Goal: Task Accomplishment & Management: Manage account settings

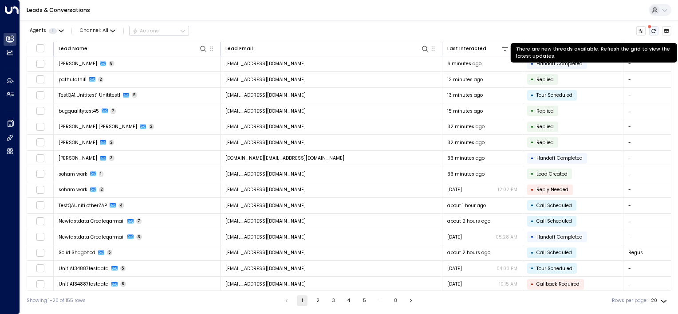
click at [652, 30] on icon "There are new threads available. Refresh the grid to view the latest updates." at bounding box center [653, 30] width 5 height 5
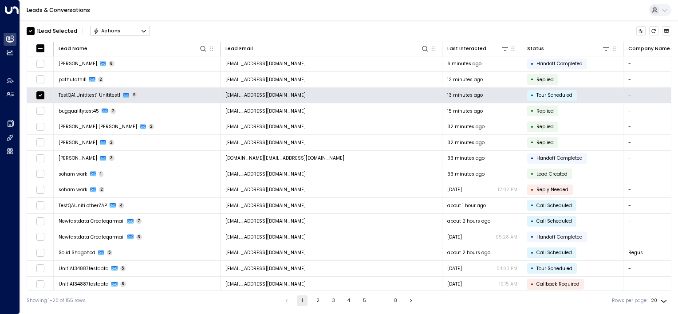
click at [115, 28] on div "Actions" at bounding box center [106, 31] width 27 height 6
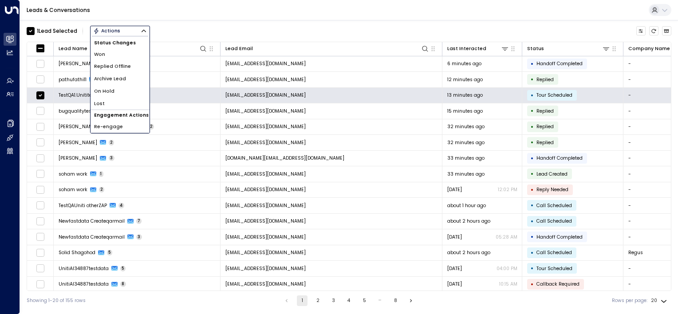
click at [117, 77] on span "Archive Lead" at bounding box center [110, 78] width 32 height 7
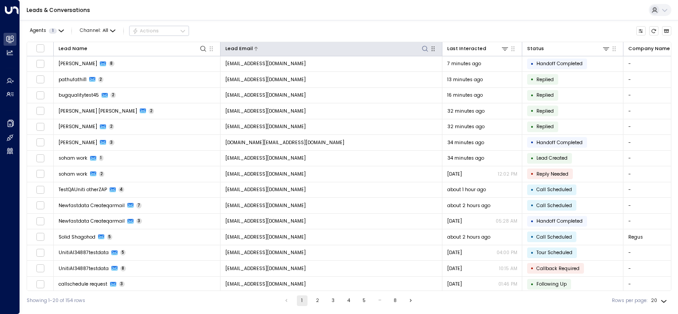
click at [423, 48] on icon at bounding box center [425, 48] width 7 height 7
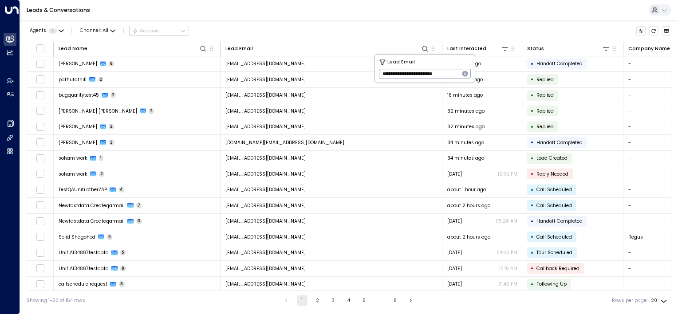
type input "**********"
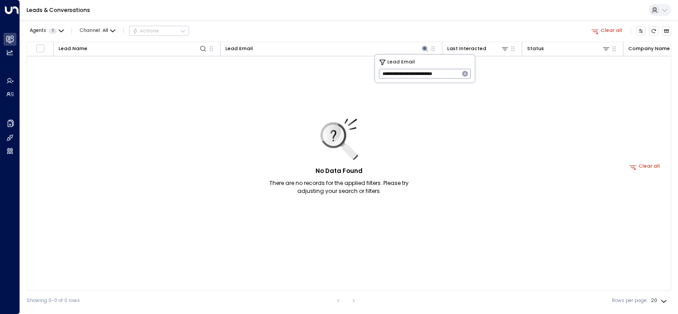
click at [465, 71] on icon "button" at bounding box center [465, 74] width 6 height 6
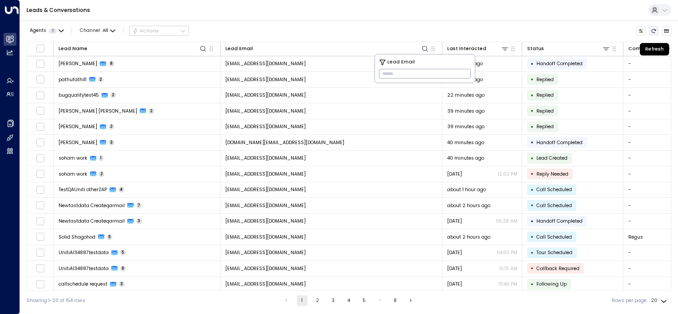
click at [656, 30] on icon "Refresh" at bounding box center [654, 31] width 4 height 4
click at [653, 30] on icon "Refresh" at bounding box center [653, 30] width 5 height 5
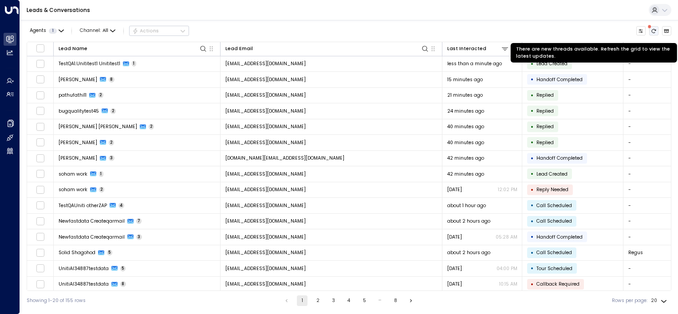
click at [655, 30] on icon "There are new threads available. Refresh the grid to view the latest updates." at bounding box center [653, 30] width 5 height 5
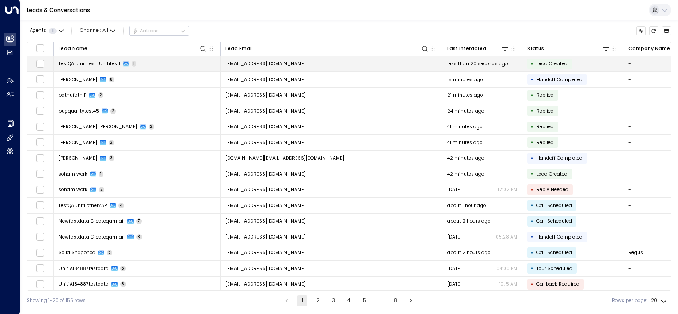
click at [279, 62] on span "testqa1.unititest1@proton.me" at bounding box center [265, 63] width 80 height 7
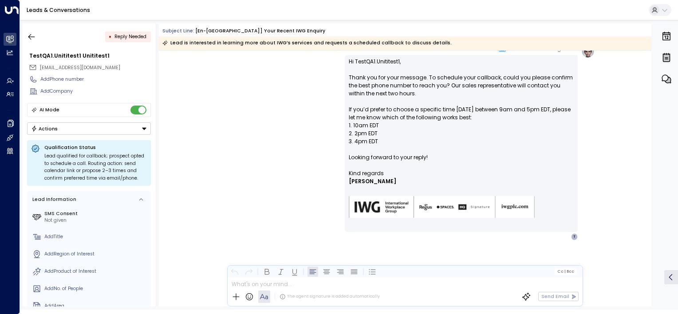
scroll to position [287, 0]
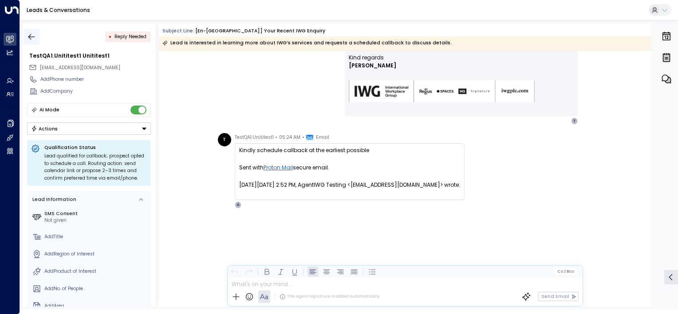
click at [27, 36] on button "button" at bounding box center [32, 37] width 16 height 16
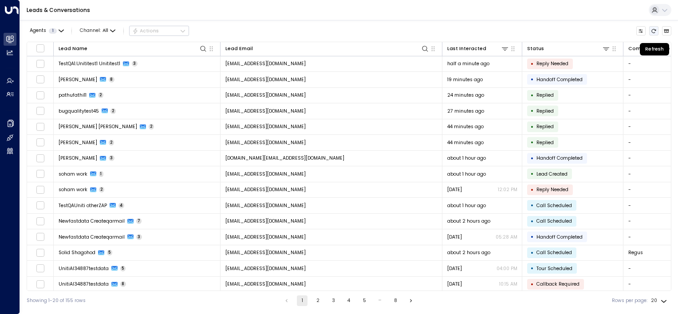
click at [655, 30] on icon "Refresh" at bounding box center [653, 30] width 5 height 5
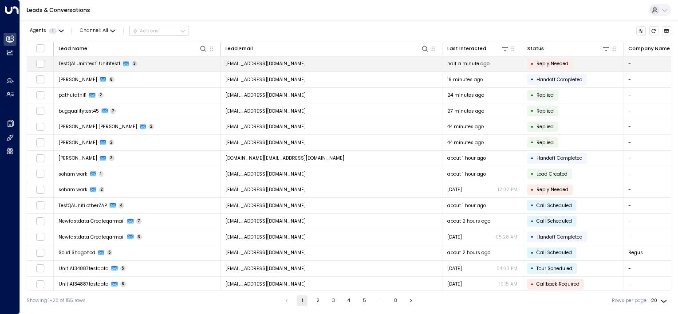
click at [320, 65] on td "testqa1.unititest1@proton.me" at bounding box center [332, 64] width 222 height 16
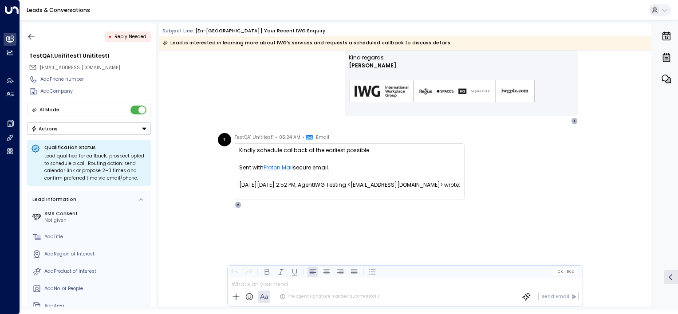
scroll to position [154, 0]
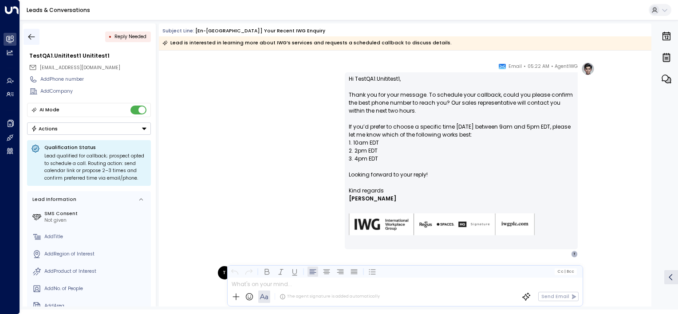
click at [32, 36] on icon "button" at bounding box center [31, 36] width 9 height 9
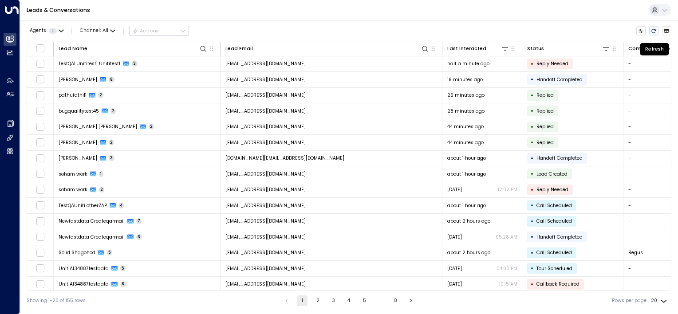
click at [655, 33] on icon "Refresh" at bounding box center [653, 30] width 5 height 5
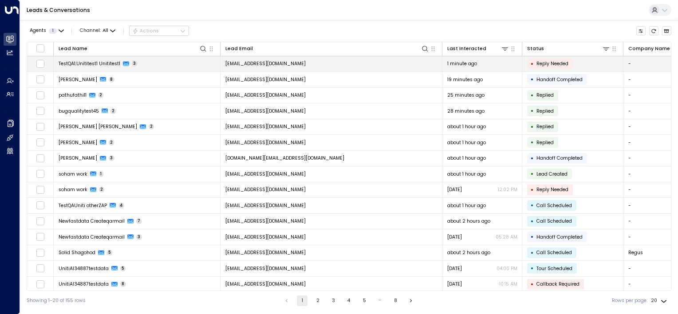
click at [330, 66] on td "testqa1.unititest1@proton.me" at bounding box center [332, 64] width 222 height 16
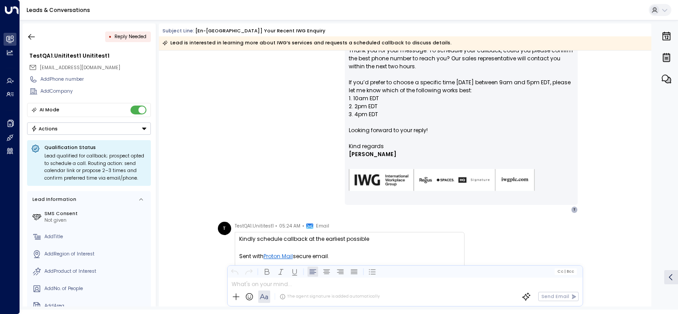
scroll to position [287, 0]
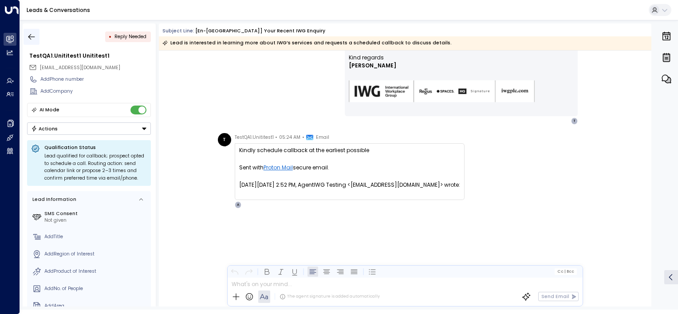
click at [32, 35] on icon "button" at bounding box center [31, 36] width 9 height 9
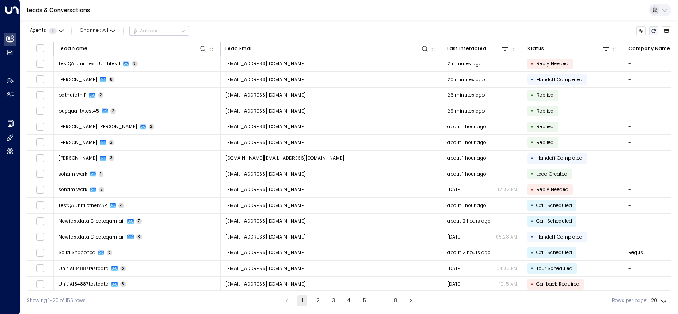
click at [655, 30] on icon "Refresh" at bounding box center [653, 30] width 5 height 5
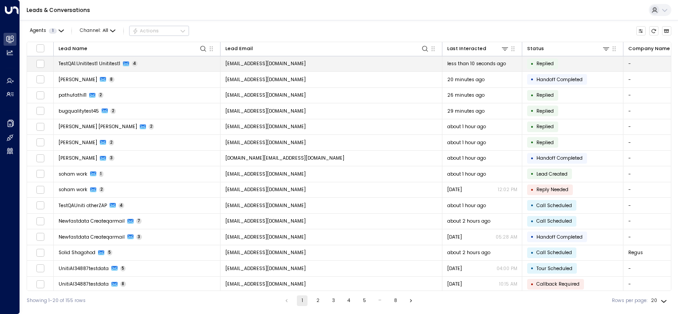
click at [326, 67] on td "testqa1.unititest1@proton.me" at bounding box center [332, 64] width 222 height 16
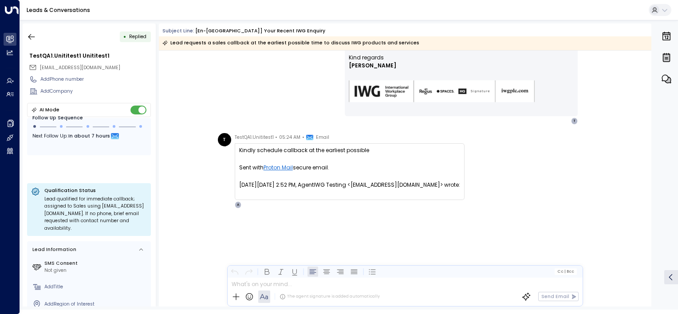
scroll to position [443, 0]
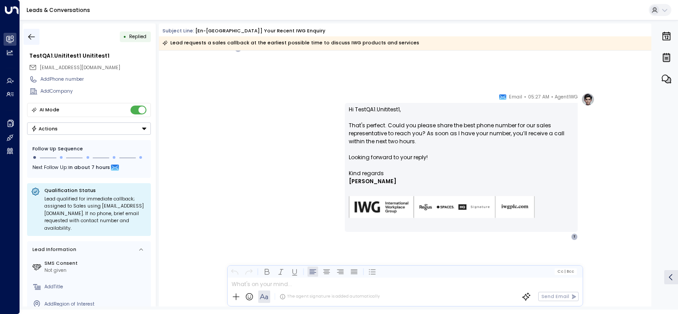
click at [33, 33] on icon "button" at bounding box center [31, 36] width 9 height 9
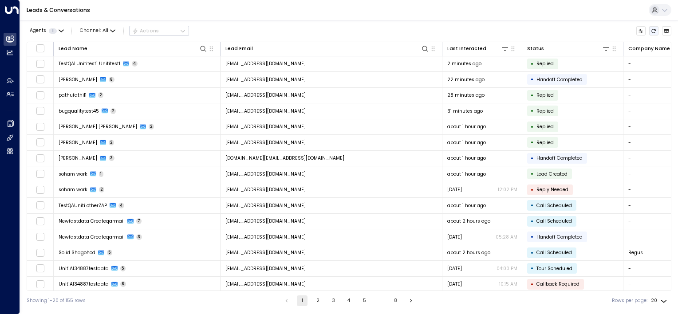
click at [653, 30] on icon "Refresh" at bounding box center [653, 30] width 5 height 5
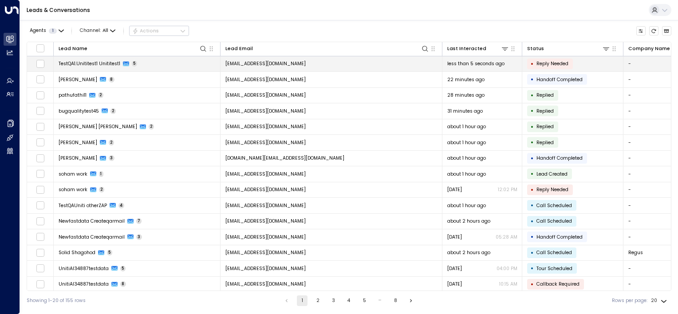
click at [356, 67] on td "testqa1.unititest1@proton.me" at bounding box center [332, 64] width 222 height 16
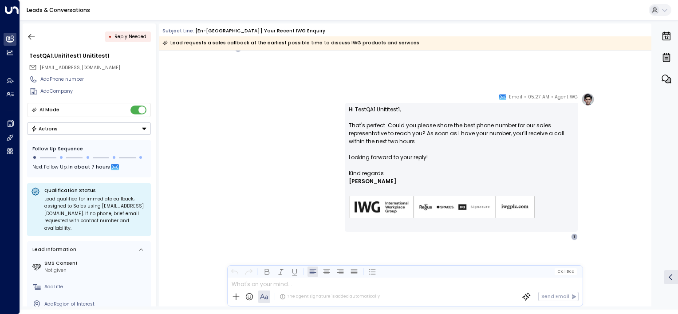
scroll to position [559, 0]
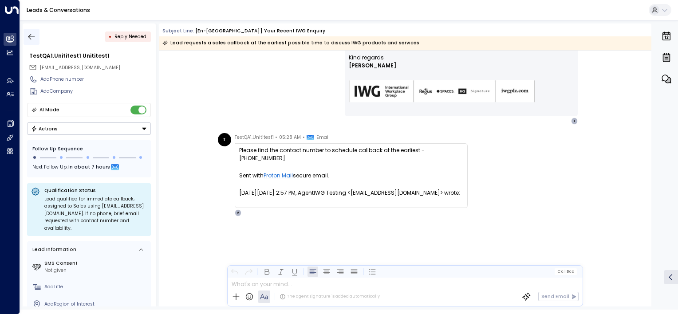
click at [32, 37] on icon "button" at bounding box center [31, 36] width 9 height 9
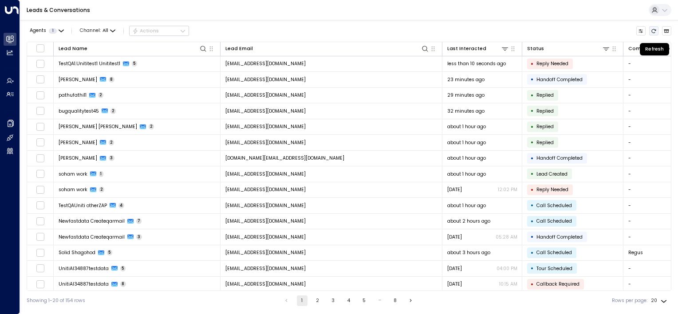
click at [655, 32] on icon "Refresh" at bounding box center [653, 30] width 5 height 5
click at [654, 30] on icon "Refresh" at bounding box center [653, 30] width 5 height 5
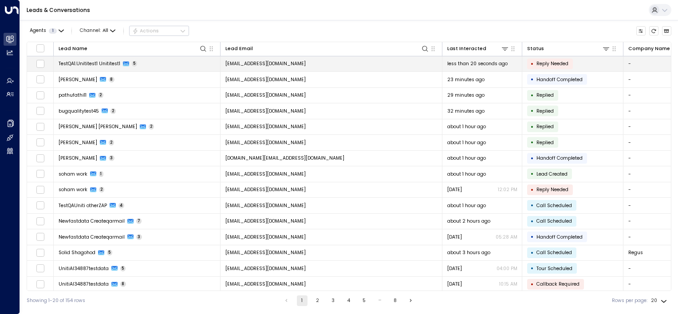
click at [340, 67] on td "testqa1.unititest1@proton.me" at bounding box center [332, 64] width 222 height 16
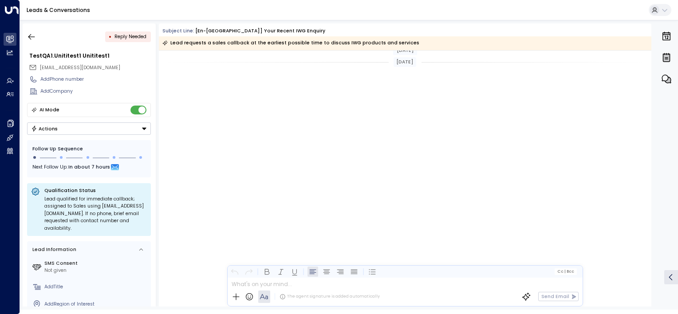
scroll to position [559, 0]
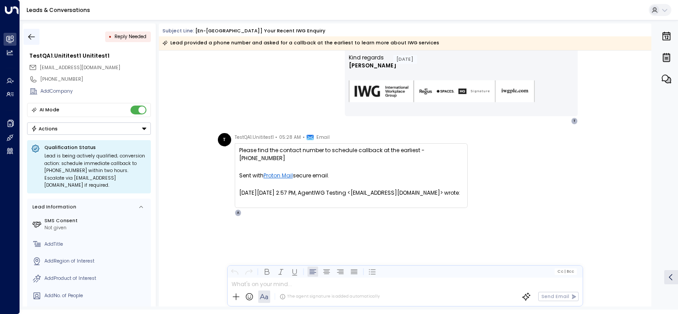
click at [32, 35] on icon "button" at bounding box center [31, 36] width 9 height 9
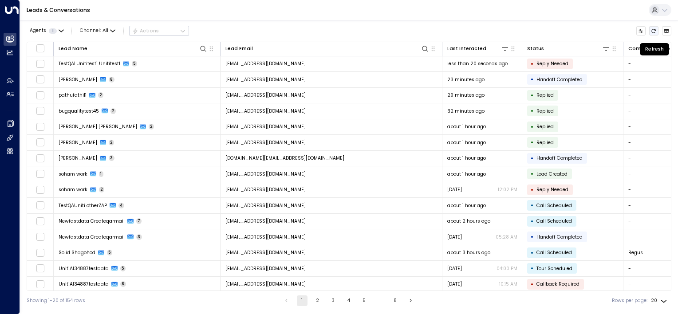
click at [652, 30] on icon "Refresh" at bounding box center [654, 31] width 4 height 4
click at [653, 28] on icon "Refresh" at bounding box center [653, 30] width 5 height 5
click at [653, 30] on icon "Refresh" at bounding box center [653, 30] width 5 height 5
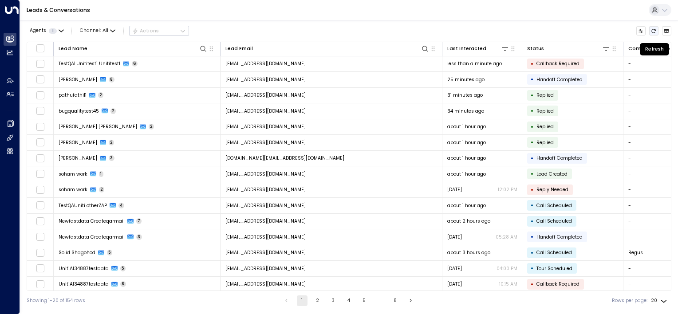
click at [655, 30] on icon "Refresh" at bounding box center [653, 30] width 5 height 5
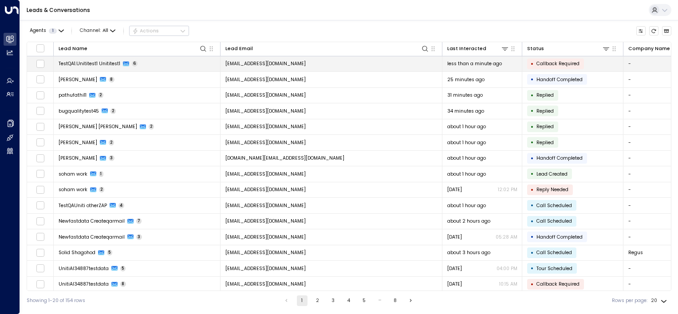
click at [359, 67] on td "testqa1.unititest1@proton.me" at bounding box center [332, 64] width 222 height 16
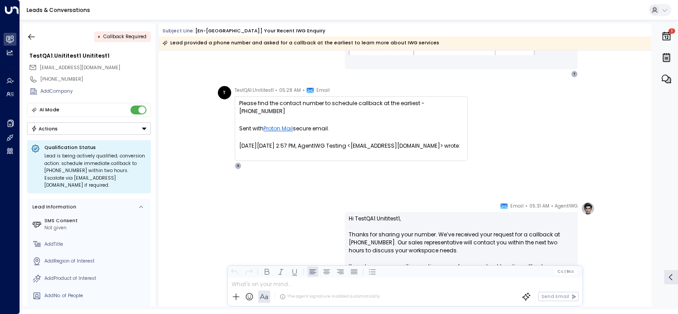
scroll to position [650, 0]
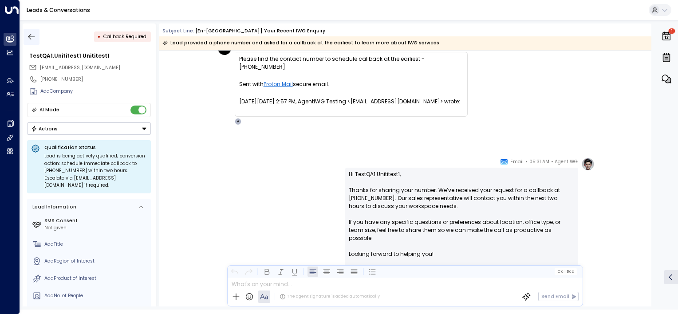
click at [35, 39] on icon "button" at bounding box center [31, 36] width 9 height 9
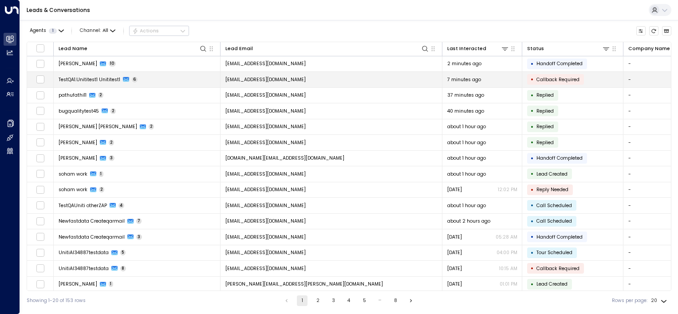
click at [308, 81] on td "testqa1.unititest1@proton.me" at bounding box center [332, 80] width 222 height 16
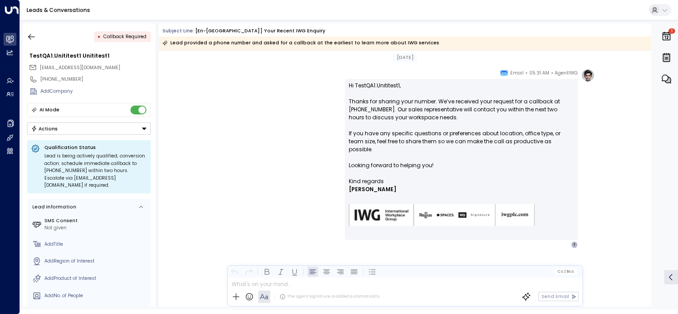
scroll to position [739, 0]
click at [32, 34] on icon "button" at bounding box center [31, 36] width 9 height 9
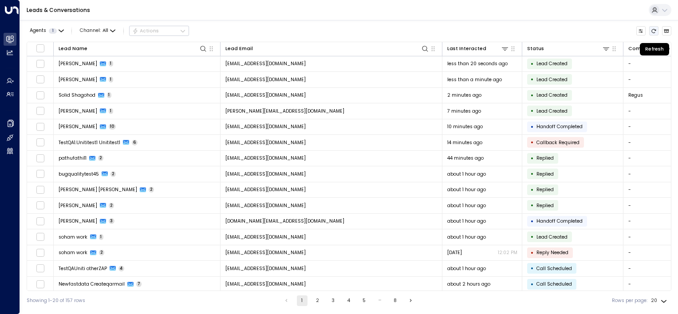
click at [655, 30] on icon "Refresh" at bounding box center [653, 30] width 5 height 5
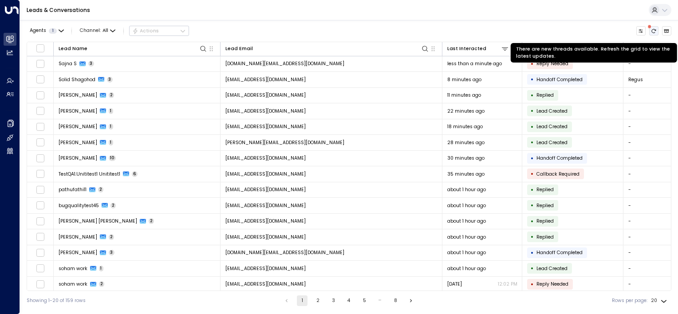
click at [654, 31] on icon "There are new threads available. Refresh the grid to view the latest updates." at bounding box center [653, 30] width 5 height 5
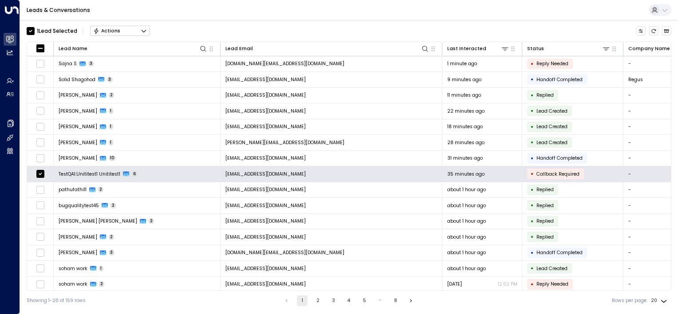
click at [113, 34] on div "Actions" at bounding box center [106, 31] width 27 height 6
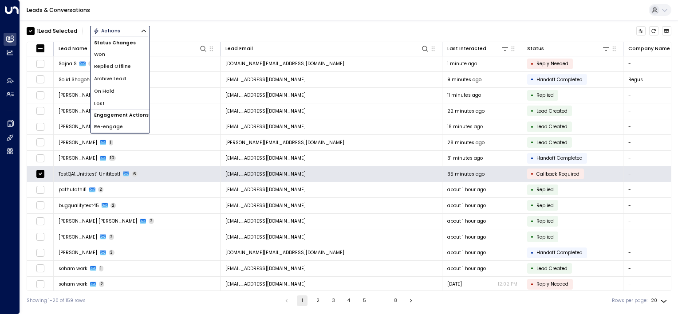
click at [116, 80] on span "Archive Lead" at bounding box center [110, 78] width 32 height 7
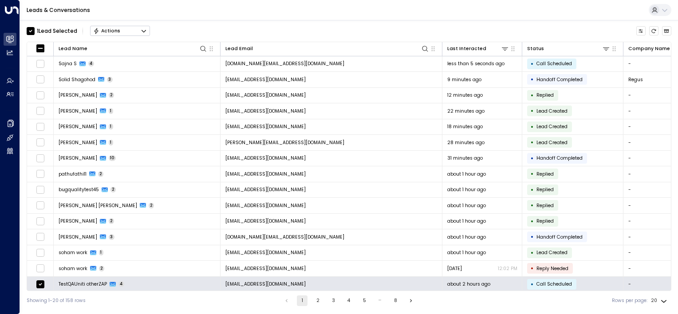
click at [128, 32] on button "Actions" at bounding box center [120, 31] width 60 height 11
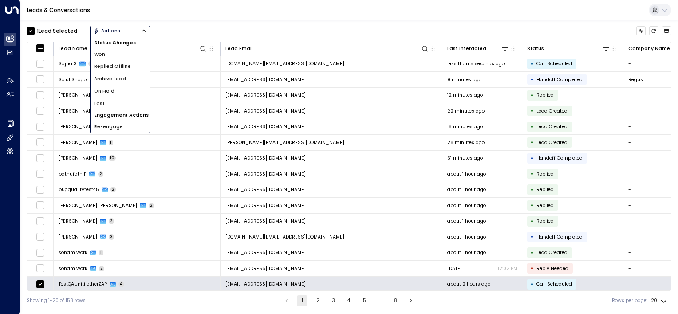
click at [117, 78] on span "Archive Lead" at bounding box center [110, 78] width 32 height 7
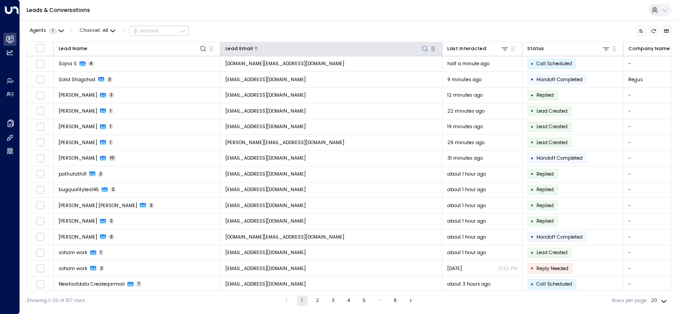
click at [424, 48] on icon at bounding box center [425, 48] width 7 height 7
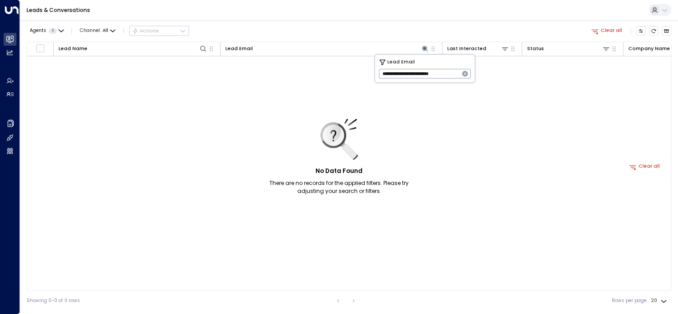
drag, startPoint x: 449, startPoint y: 76, endPoint x: 321, endPoint y: 74, distance: 127.8
click at [321, 74] on body "**********" at bounding box center [339, 155] width 678 height 311
drag, startPoint x: 454, startPoint y: 73, endPoint x: 348, endPoint y: 73, distance: 106.5
click at [348, 73] on body "**********" at bounding box center [339, 155] width 678 height 311
type input "*"
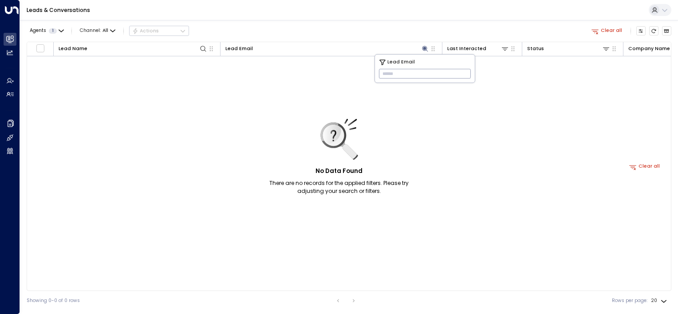
paste input "**********"
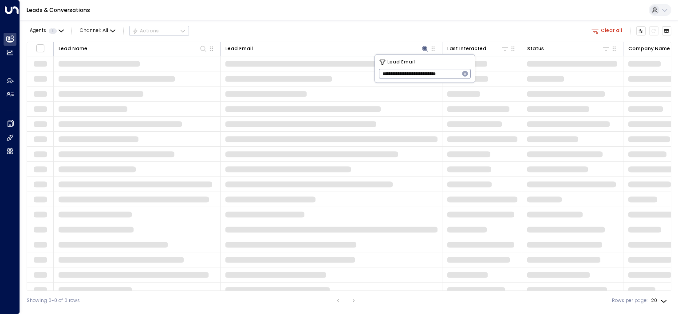
type input "**********"
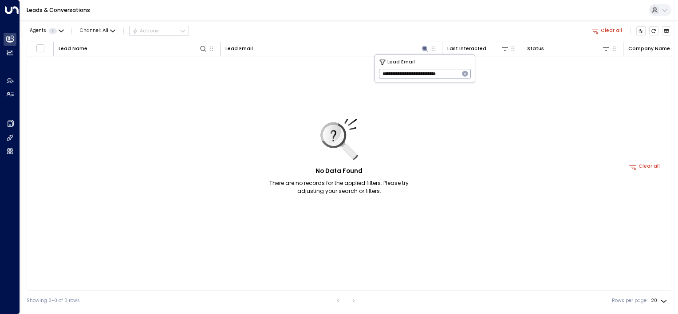
click at [391, 73] on input "**********" at bounding box center [419, 74] width 80 height 14
click at [464, 72] on icon "button" at bounding box center [465, 74] width 6 height 6
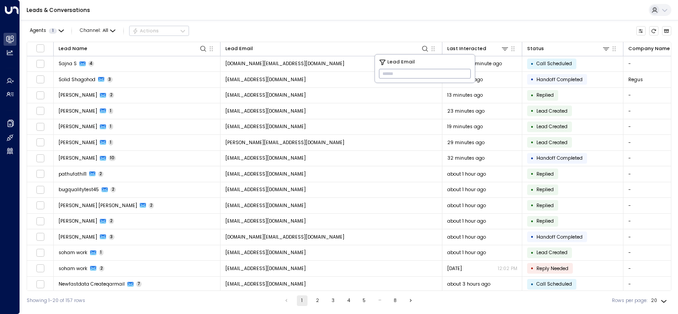
click at [463, 72] on input "text" at bounding box center [425, 74] width 92 height 14
paste input "**********"
type input "**********"
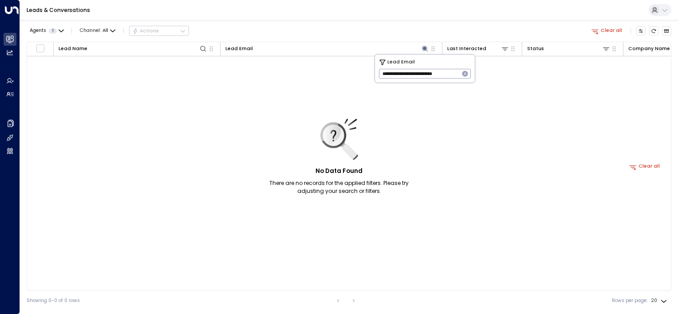
click at [465, 73] on icon "button" at bounding box center [465, 73] width 7 height 7
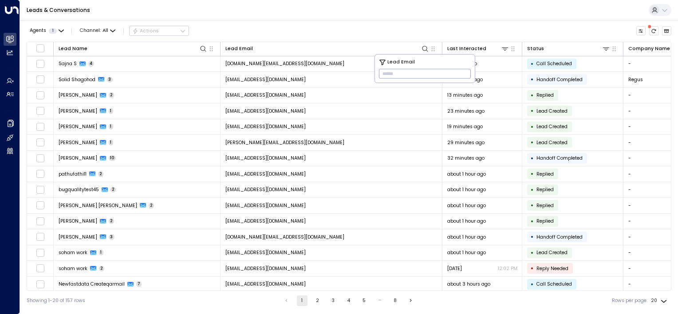
click at [448, 78] on input "text" at bounding box center [425, 74] width 92 height 14
paste input "**********"
type input "**********"
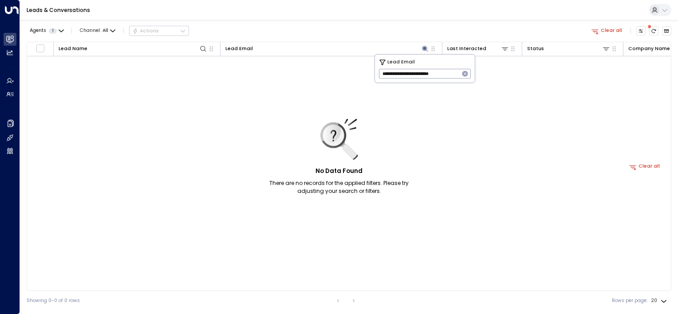
click at [466, 75] on icon "button" at bounding box center [465, 74] width 6 height 6
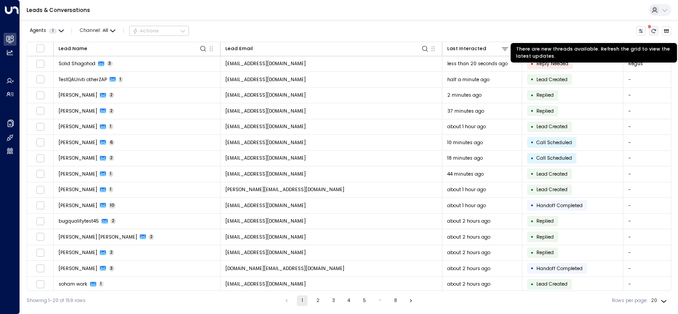
click at [652, 30] on icon "There are new threads available. Refresh the grid to view the latest updates." at bounding box center [653, 30] width 5 height 5
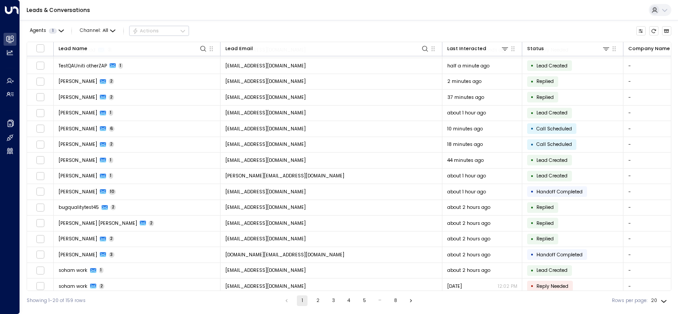
scroll to position [14, 0]
click at [655, 31] on icon "Refresh" at bounding box center [653, 30] width 5 height 5
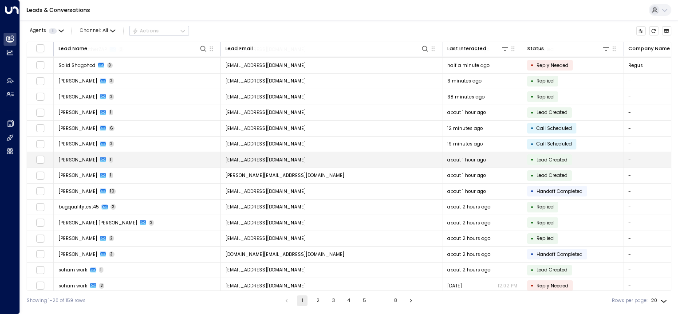
scroll to position [0, 0]
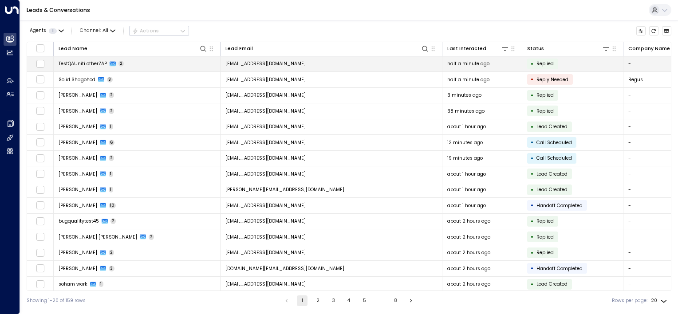
click at [392, 63] on td "[EMAIL_ADDRESS][DOMAIN_NAME]" at bounding box center [332, 64] width 222 height 16
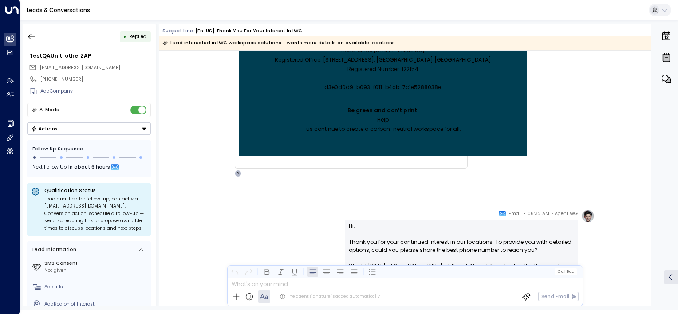
scroll to position [460, 0]
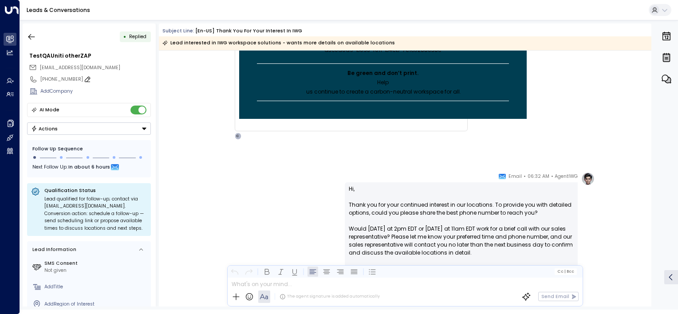
click at [84, 79] on icon at bounding box center [87, 79] width 7 height 7
type input "*"
click at [148, 92] on button at bounding box center [144, 93] width 13 height 13
click at [84, 80] on icon at bounding box center [87, 79] width 7 height 7
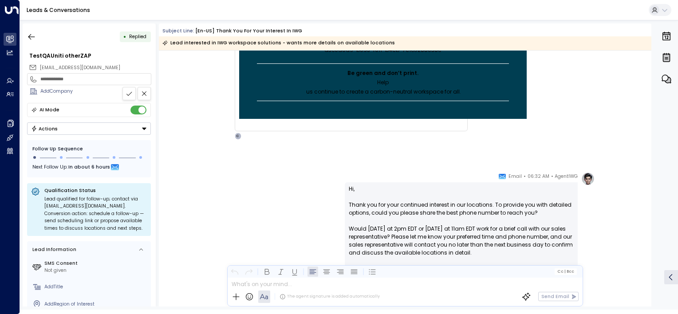
drag, startPoint x: 80, startPoint y: 78, endPoint x: 42, endPoint y: 76, distance: 38.2
click at [42, 76] on input "**********" at bounding box center [94, 79] width 108 height 7
click at [133, 93] on button at bounding box center [128, 93] width 13 height 13
click at [261, 214] on div "AgentIWG • 06:32 AM • Email Hi, Thank you for your continued interest in our lo…" at bounding box center [404, 262] width 379 height 180
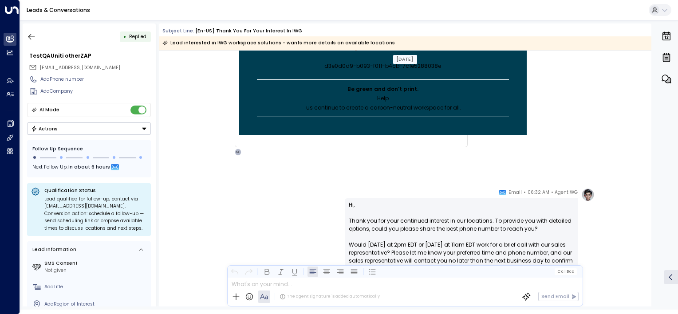
scroll to position [571, 0]
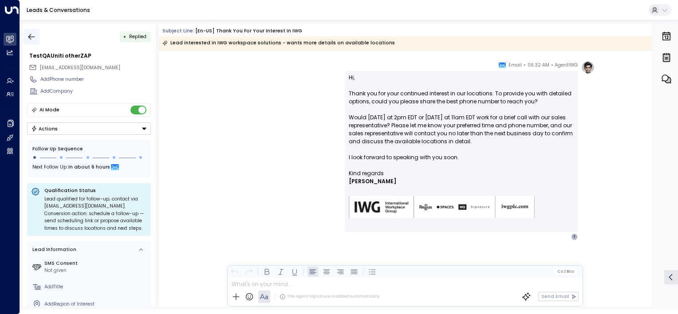
click at [35, 35] on icon "button" at bounding box center [31, 36] width 9 height 9
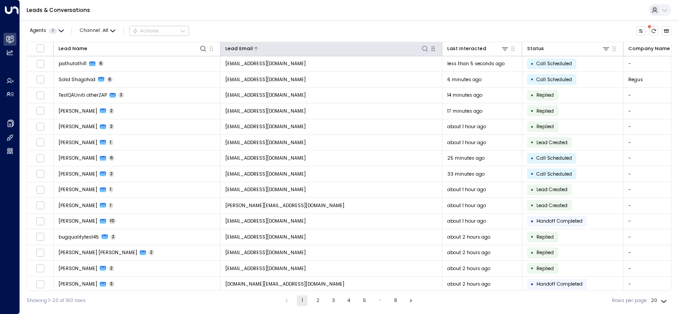
click at [423, 50] on icon at bounding box center [425, 48] width 7 height 7
type input "**********"
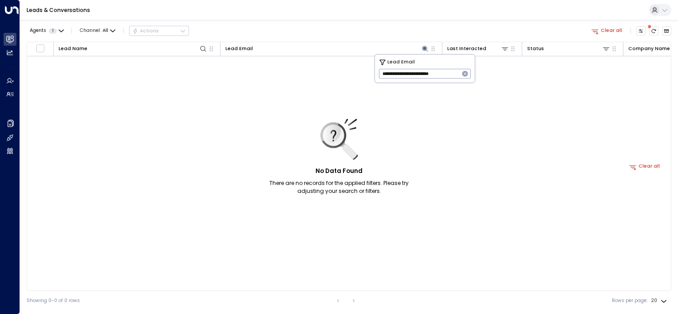
click at [465, 75] on icon "button" at bounding box center [465, 74] width 6 height 6
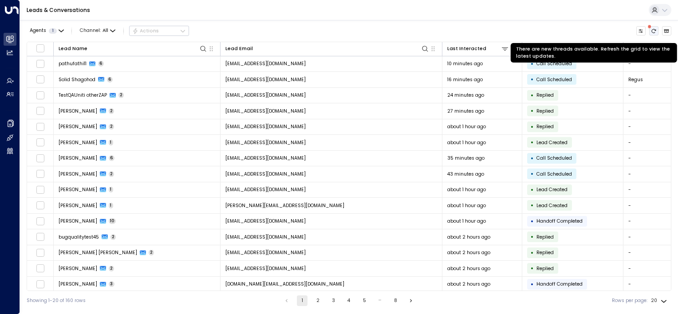
click at [652, 31] on icon "There are new threads available. Refresh the grid to view the latest updates." at bounding box center [653, 30] width 5 height 5
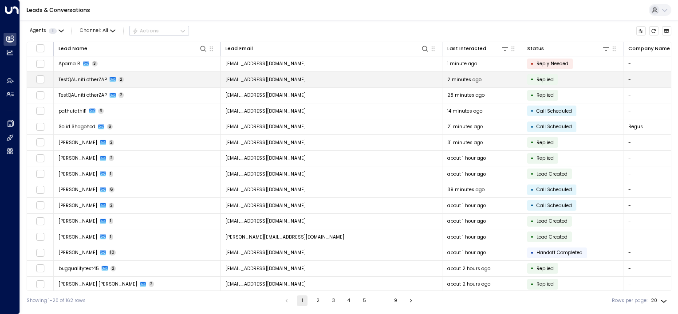
click at [334, 79] on td "[EMAIL_ADDRESS][DOMAIN_NAME]" at bounding box center [332, 80] width 222 height 16
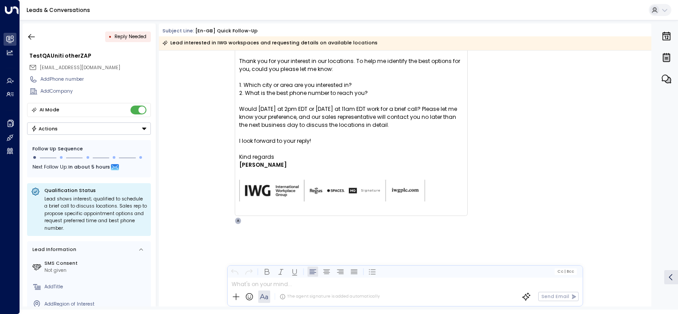
scroll to position [813, 0]
click at [35, 37] on icon "button" at bounding box center [31, 36] width 9 height 9
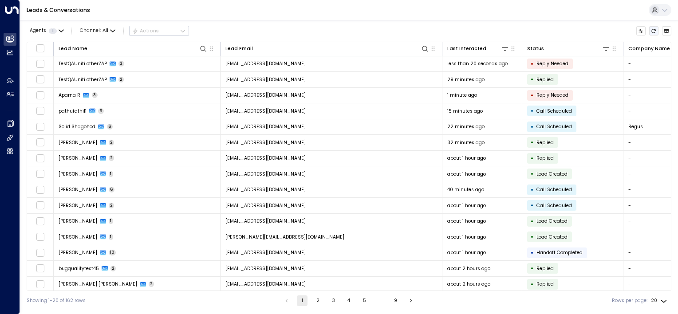
click at [652, 30] on icon "Refresh" at bounding box center [653, 30] width 5 height 5
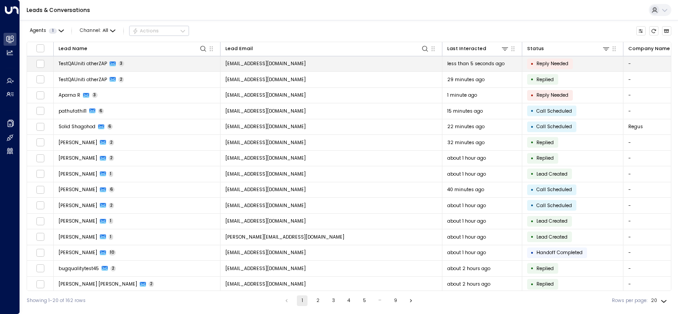
click at [391, 66] on td "[EMAIL_ADDRESS][DOMAIN_NAME]" at bounding box center [332, 64] width 222 height 16
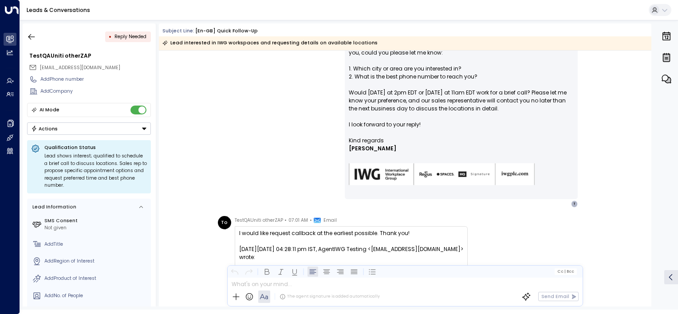
scroll to position [606, 0]
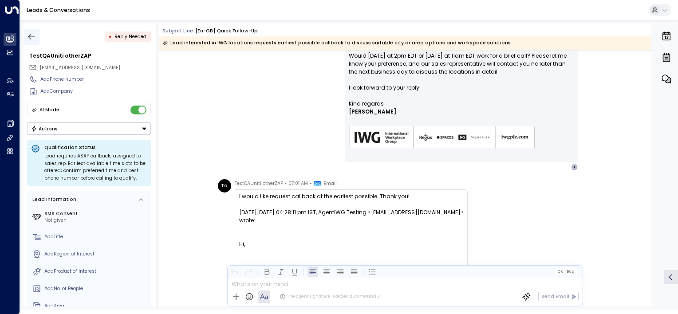
click at [36, 38] on button "button" at bounding box center [32, 37] width 16 height 16
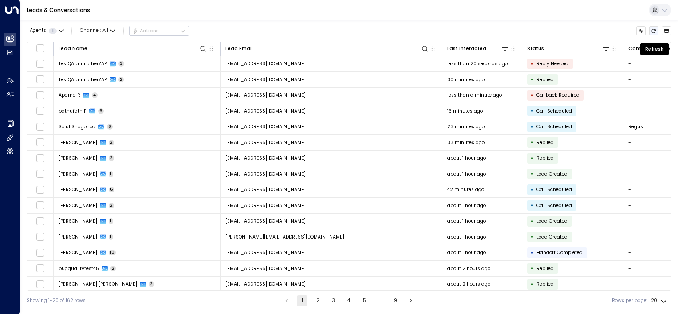
click at [654, 30] on icon "Refresh" at bounding box center [653, 30] width 5 height 5
click at [654, 32] on icon "Refresh" at bounding box center [653, 30] width 5 height 5
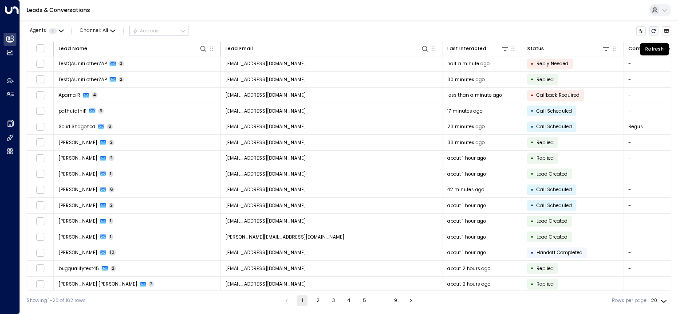
click at [654, 32] on icon "Refresh" at bounding box center [653, 30] width 5 height 5
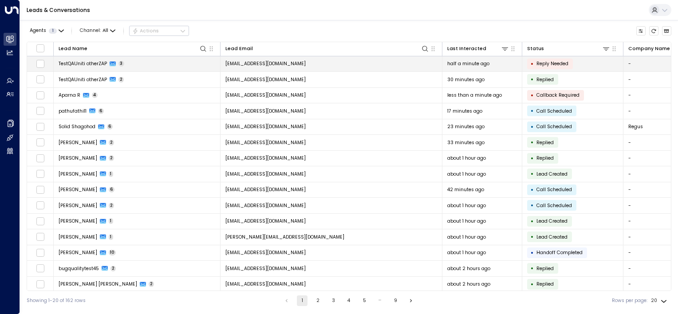
click at [366, 68] on td "[EMAIL_ADDRESS][DOMAIN_NAME]" at bounding box center [332, 64] width 222 height 16
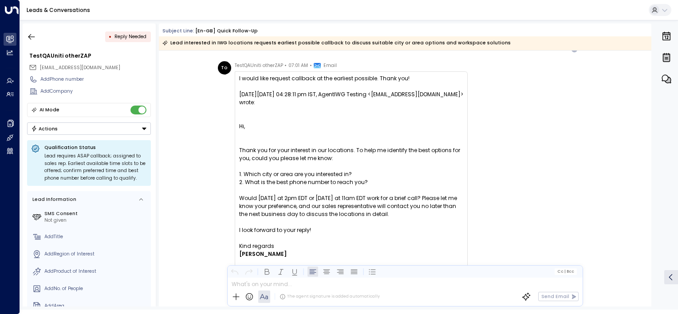
scroll to position [724, 0]
click at [33, 32] on icon "button" at bounding box center [31, 36] width 9 height 9
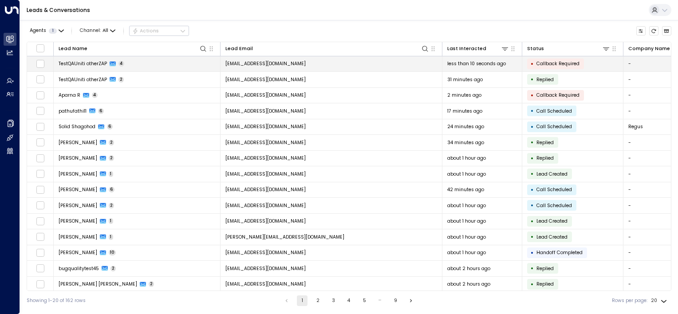
click at [340, 61] on td "[EMAIL_ADDRESS][DOMAIN_NAME]" at bounding box center [332, 64] width 222 height 16
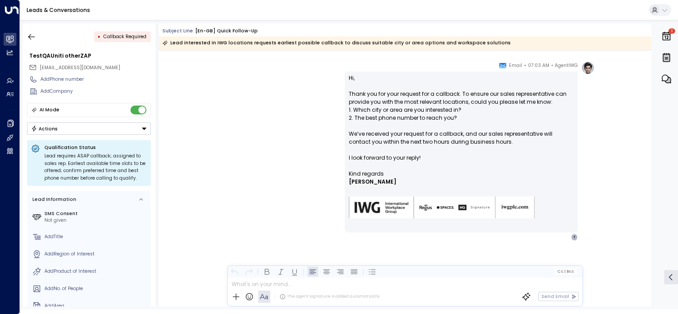
scroll to position [957, 0]
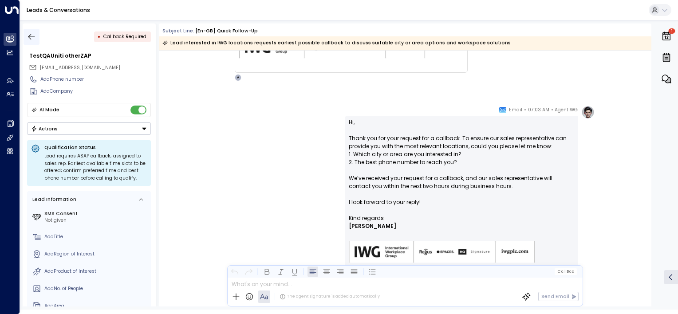
click at [34, 36] on icon "button" at bounding box center [31, 36] width 9 height 9
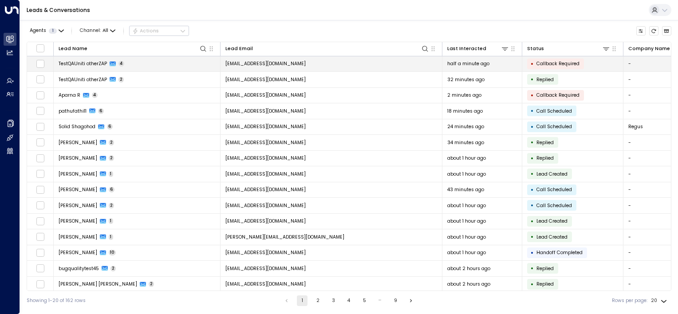
click at [366, 66] on td "[EMAIL_ADDRESS][DOMAIN_NAME]" at bounding box center [332, 64] width 222 height 16
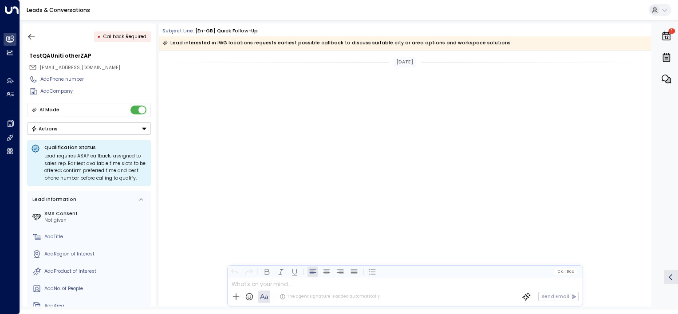
scroll to position [919, 0]
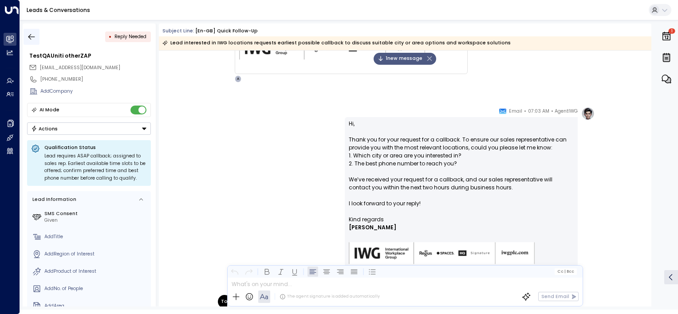
click at [34, 37] on icon "button" at bounding box center [31, 36] width 9 height 9
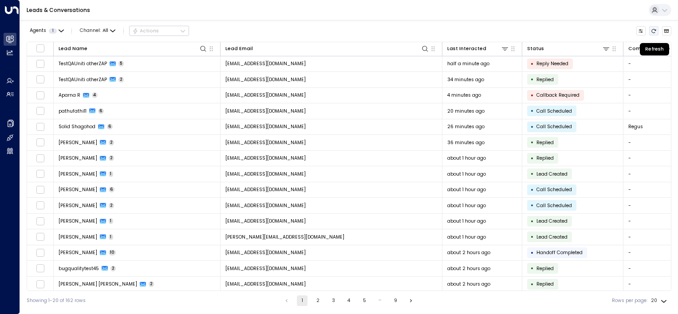
click at [652, 31] on icon "Refresh" at bounding box center [653, 30] width 5 height 5
click at [655, 31] on icon "Refresh" at bounding box center [653, 30] width 5 height 5
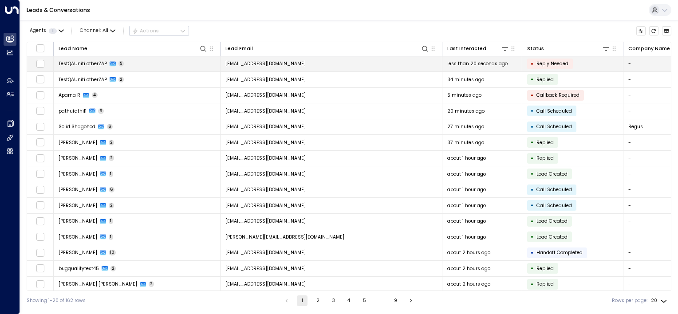
click at [368, 64] on td "[EMAIL_ADDRESS][DOMAIN_NAME]" at bounding box center [332, 64] width 222 height 16
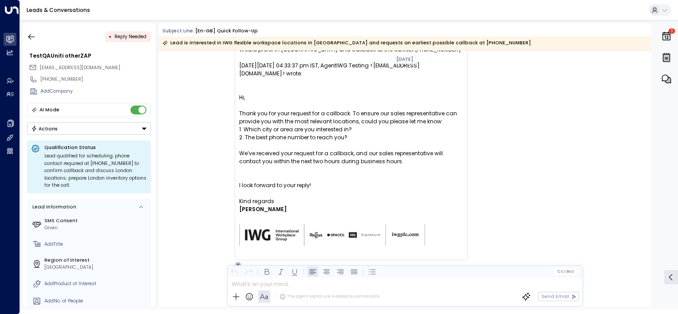
scroll to position [1137, 0]
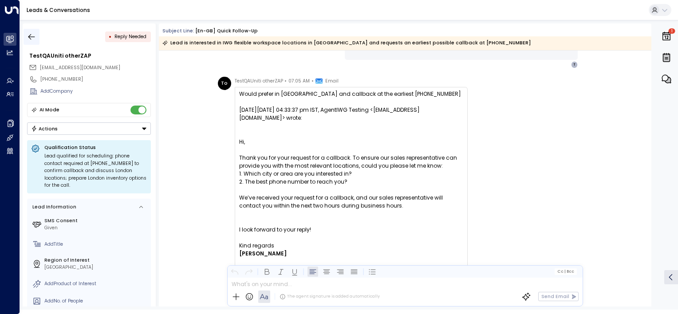
click at [30, 36] on icon "button" at bounding box center [31, 36] width 9 height 9
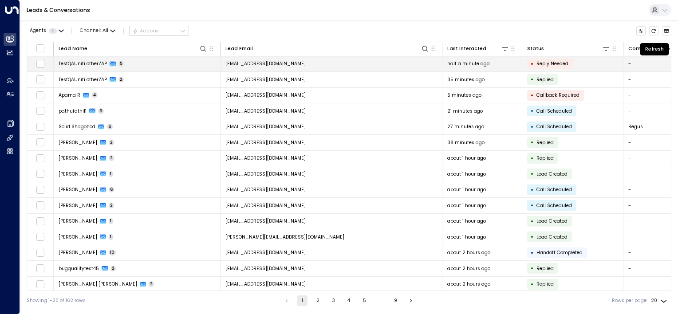
drag, startPoint x: 655, startPoint y: 30, endPoint x: 631, endPoint y: 59, distance: 36.9
click at [655, 30] on icon "Refresh" at bounding box center [653, 30] width 5 height 5
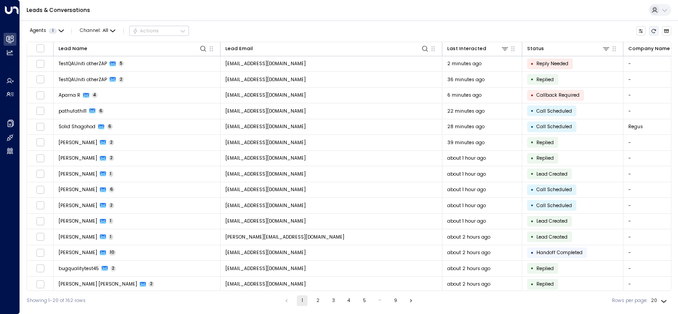
click at [655, 31] on icon "Refresh" at bounding box center [653, 30] width 5 height 5
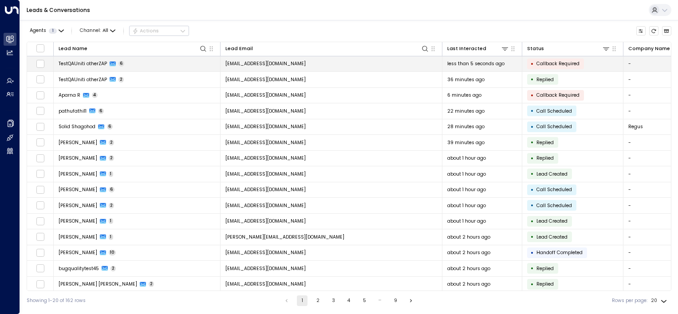
click at [322, 62] on td "[EMAIL_ADDRESS][DOMAIN_NAME]" at bounding box center [332, 64] width 222 height 16
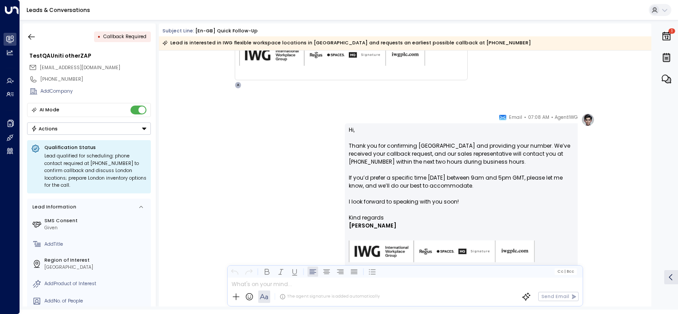
scroll to position [2, 0]
click at [33, 36] on icon "button" at bounding box center [31, 37] width 7 height 6
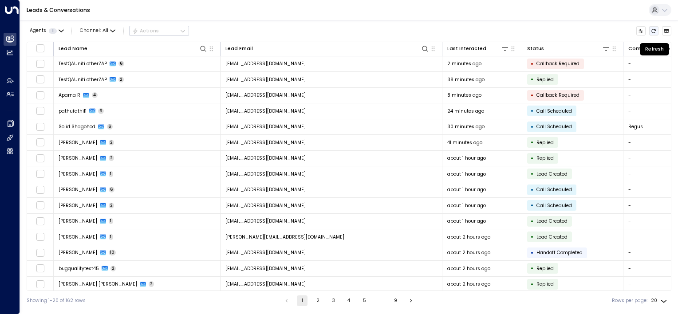
click at [653, 33] on icon "Refresh" at bounding box center [653, 30] width 5 height 5
drag, startPoint x: 653, startPoint y: 30, endPoint x: 648, endPoint y: 33, distance: 6.0
click at [653, 30] on icon "Refresh" at bounding box center [653, 30] width 5 height 5
click at [653, 31] on icon "Refresh" at bounding box center [653, 30] width 5 height 5
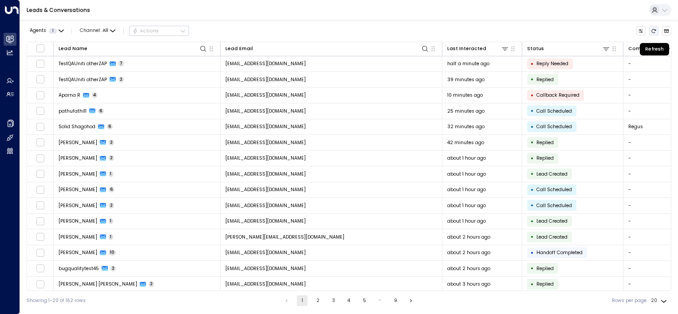
click at [653, 31] on icon "Refresh" at bounding box center [653, 30] width 5 height 5
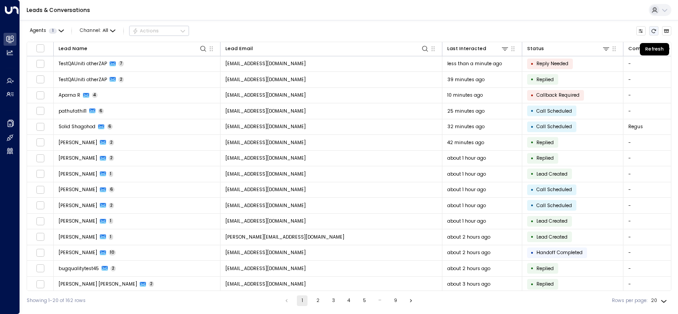
click at [653, 31] on icon "Refresh" at bounding box center [653, 30] width 5 height 5
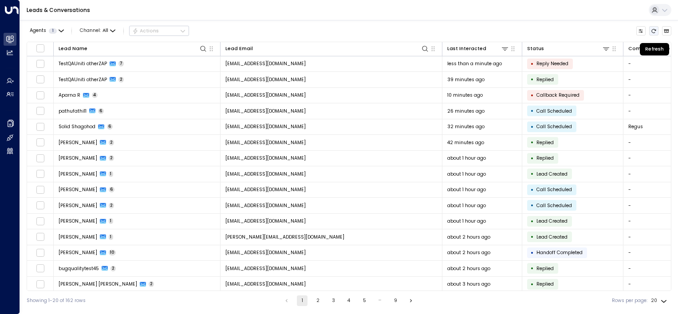
click at [653, 31] on icon "Refresh" at bounding box center [653, 30] width 5 height 5
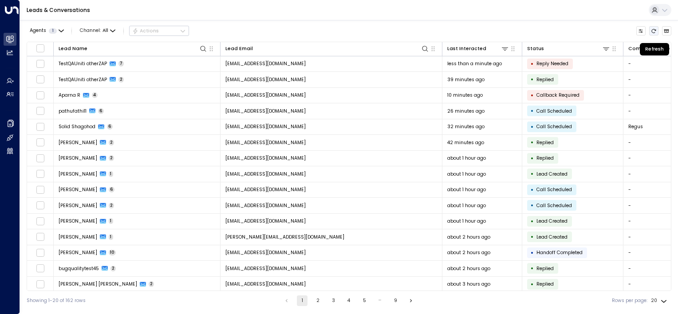
click at [653, 31] on icon "Refresh" at bounding box center [653, 30] width 5 height 5
click at [654, 32] on icon "Refresh" at bounding box center [653, 30] width 5 height 5
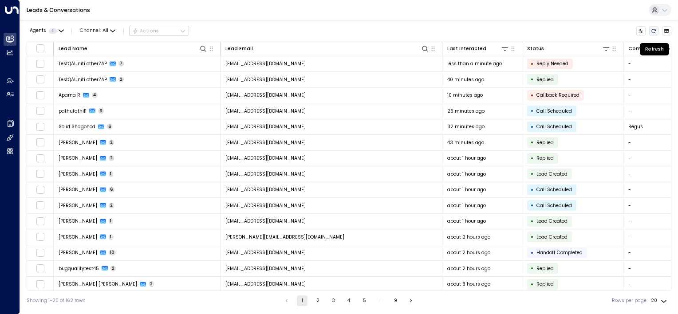
click at [654, 32] on icon "Refresh" at bounding box center [653, 30] width 5 height 5
click at [653, 28] on icon "Refresh" at bounding box center [653, 30] width 5 height 5
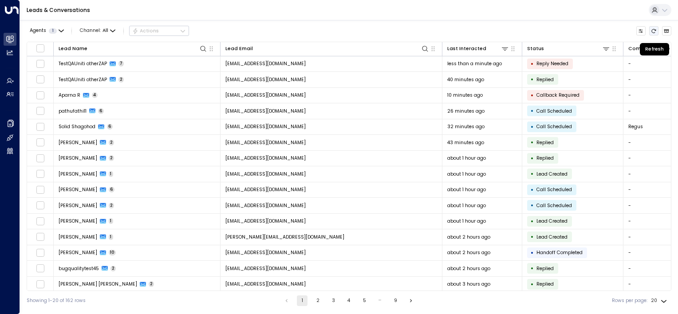
click at [653, 28] on icon "Refresh" at bounding box center [653, 30] width 5 height 5
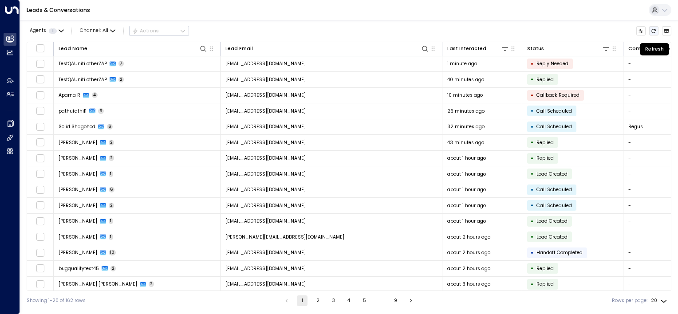
click at [653, 28] on icon "Refresh" at bounding box center [653, 30] width 5 height 5
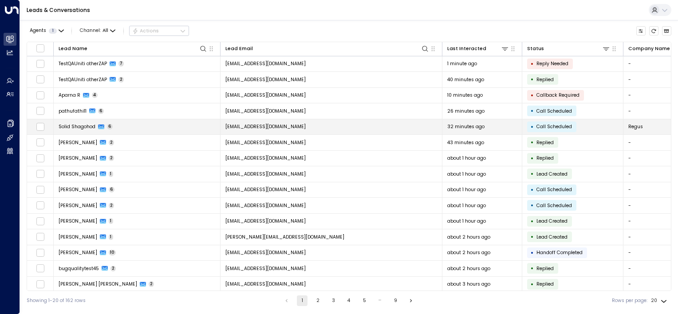
click at [301, 126] on td "solidshagohod@gmail.com" at bounding box center [332, 127] width 222 height 16
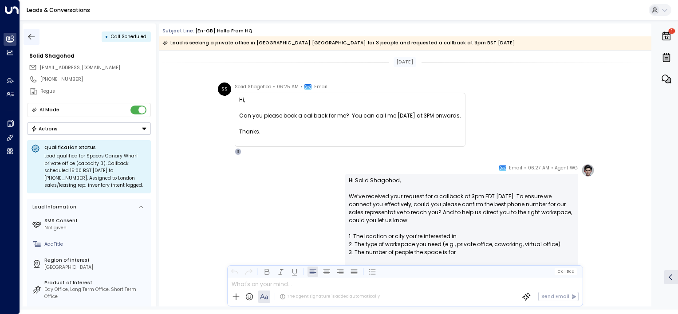
click at [32, 36] on icon "button" at bounding box center [31, 37] width 7 height 6
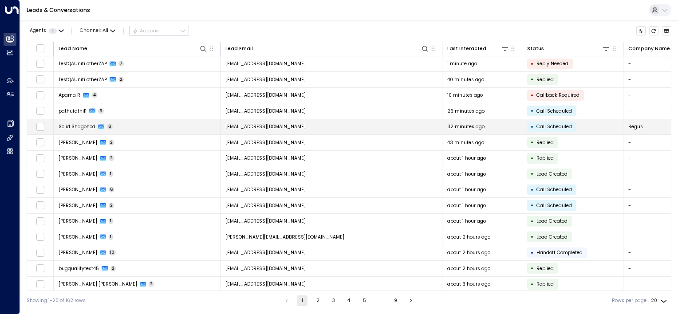
click at [307, 124] on td "solidshagohod@gmail.com" at bounding box center [332, 127] width 222 height 16
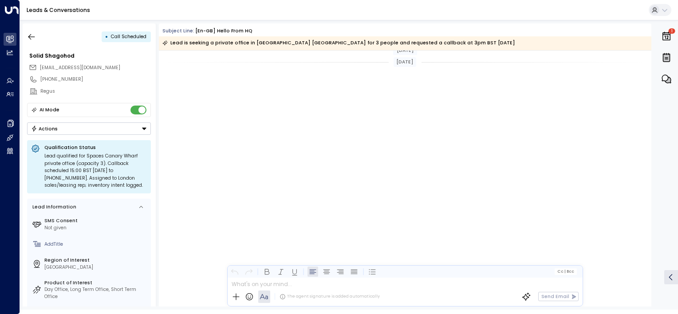
scroll to position [570, 0]
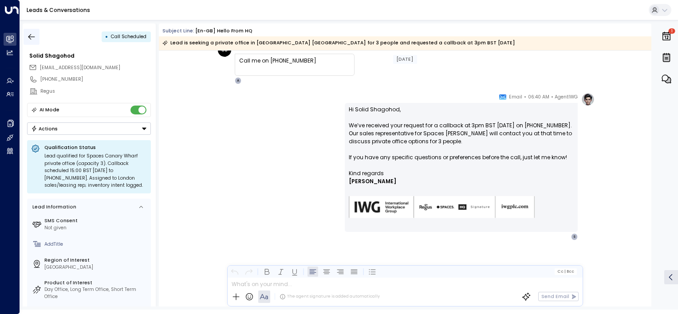
click at [34, 37] on icon "button" at bounding box center [31, 36] width 9 height 9
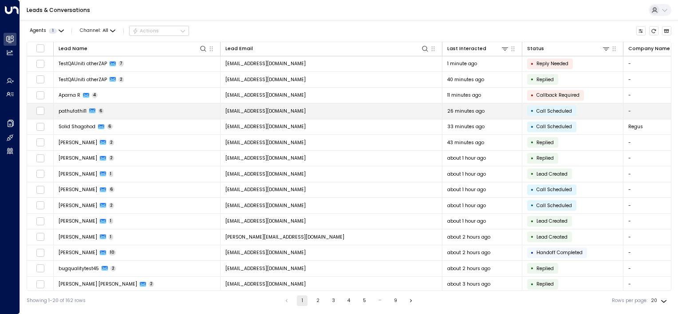
click at [401, 109] on td "[EMAIL_ADDRESS][DOMAIN_NAME]" at bounding box center [332, 111] width 222 height 16
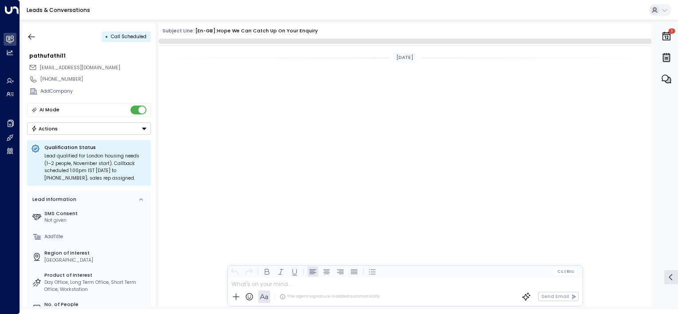
scroll to position [757, 0]
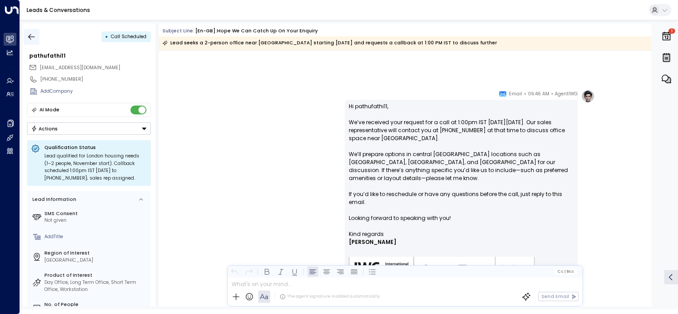
click at [34, 37] on icon "button" at bounding box center [31, 36] width 9 height 9
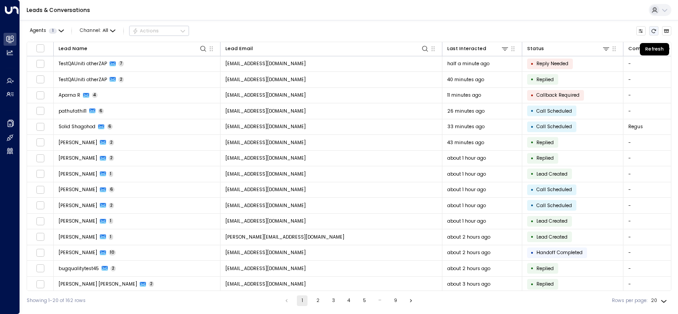
click at [653, 30] on icon "Refresh" at bounding box center [653, 30] width 5 height 5
click at [655, 27] on button "Refresh" at bounding box center [654, 31] width 10 height 10
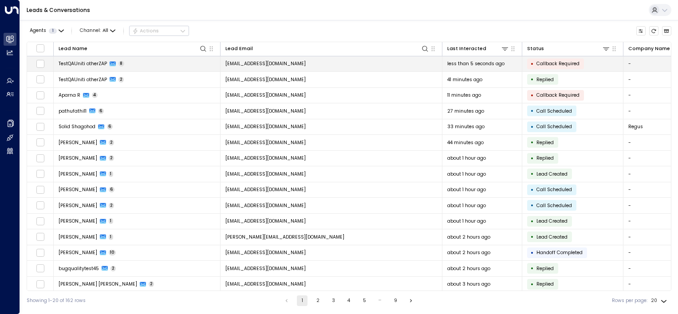
click at [386, 65] on td "[EMAIL_ADDRESS][DOMAIN_NAME]" at bounding box center [332, 64] width 222 height 16
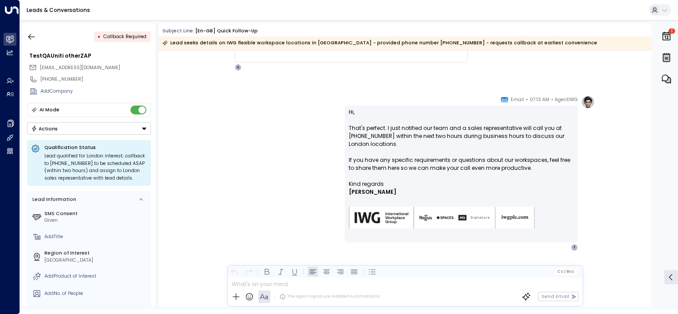
scroll to position [1646, 0]
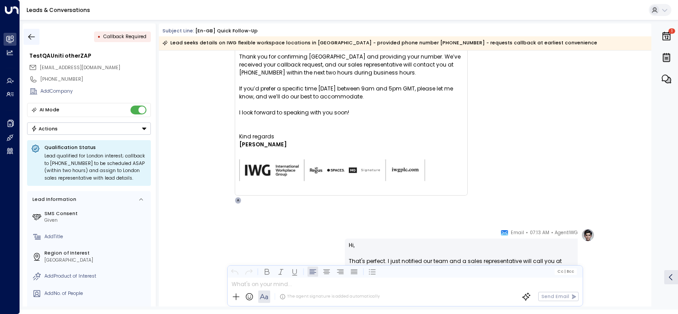
click at [36, 37] on icon "button" at bounding box center [31, 36] width 9 height 9
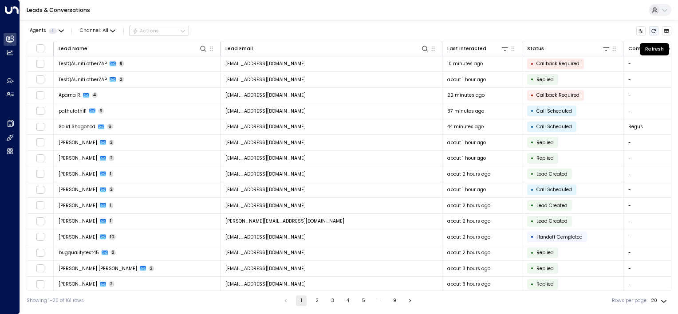
click at [655, 30] on icon "Refresh" at bounding box center [653, 30] width 5 height 5
click at [653, 32] on icon "Refresh" at bounding box center [653, 30] width 5 height 5
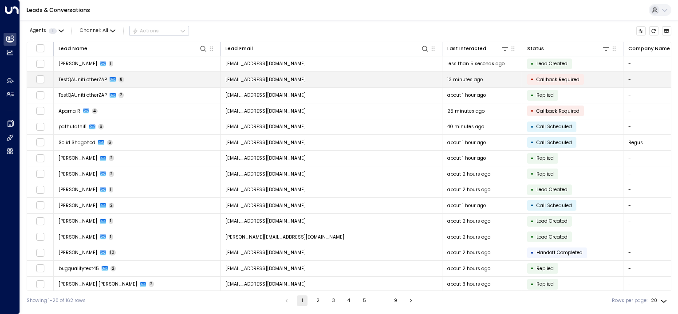
click at [359, 82] on td "[EMAIL_ADDRESS][DOMAIN_NAME]" at bounding box center [332, 80] width 222 height 16
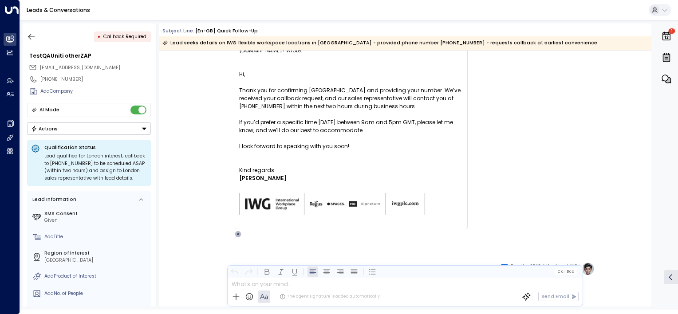
scroll to position [1598, 0]
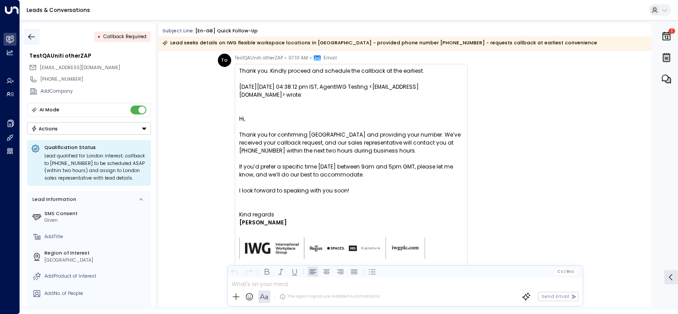
click at [33, 39] on icon "button" at bounding box center [31, 36] width 9 height 9
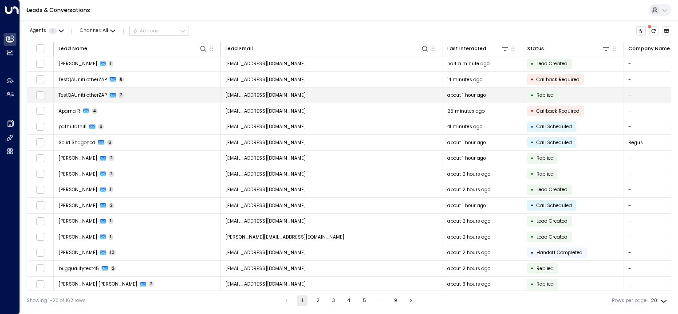
click at [358, 97] on td "[EMAIL_ADDRESS][DOMAIN_NAME]" at bounding box center [332, 96] width 222 height 16
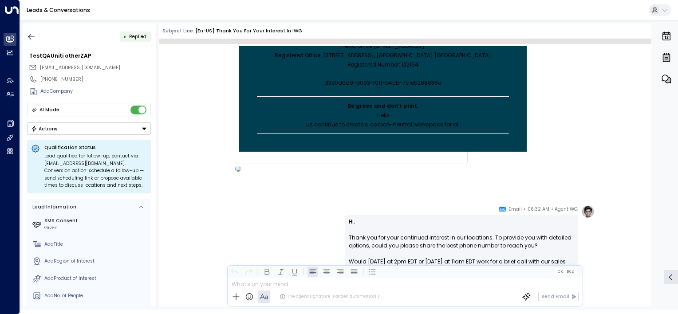
scroll to position [460, 0]
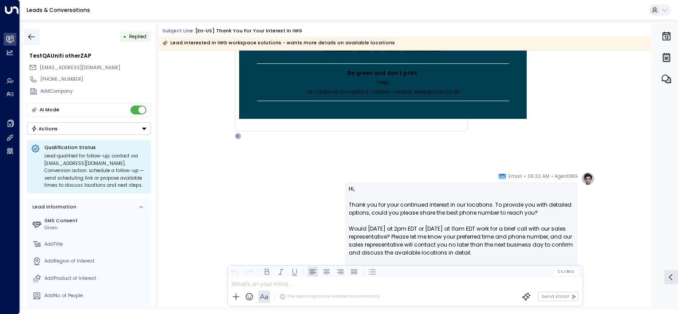
click at [33, 36] on icon "button" at bounding box center [31, 36] width 9 height 9
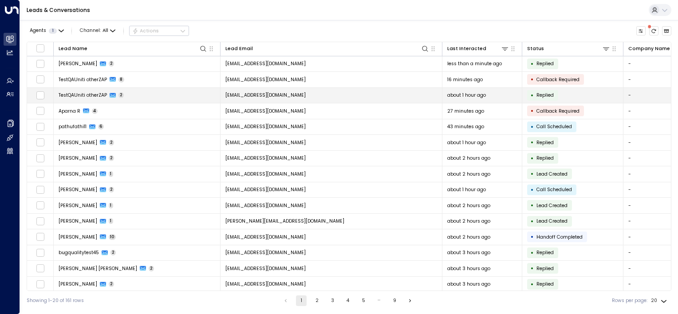
click at [384, 97] on td "[EMAIL_ADDRESS][DOMAIN_NAME]" at bounding box center [332, 96] width 222 height 16
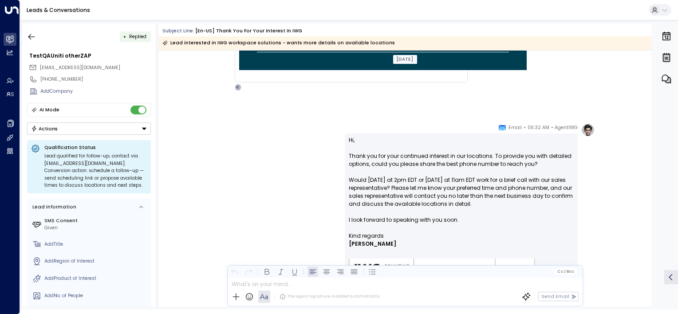
scroll to position [553, 0]
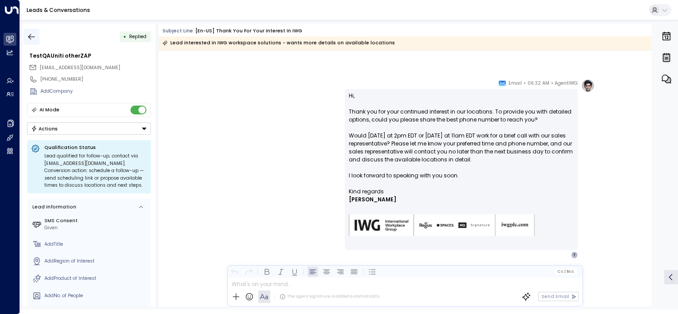
click at [30, 38] on icon "button" at bounding box center [31, 36] width 9 height 9
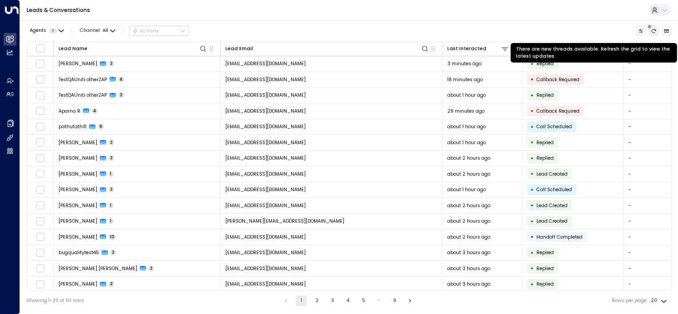
click at [654, 30] on icon "There are new threads available. Refresh the grid to view the latest updates." at bounding box center [653, 30] width 5 height 5
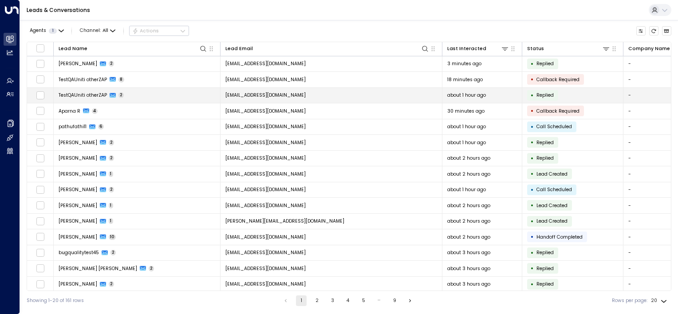
click at [355, 98] on td "[EMAIL_ADDRESS][DOMAIN_NAME]" at bounding box center [332, 96] width 222 height 16
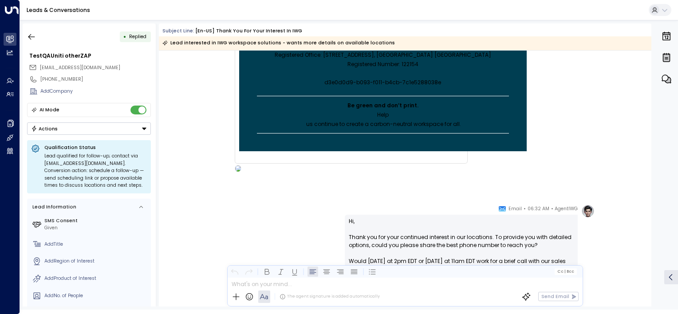
scroll to position [464, 0]
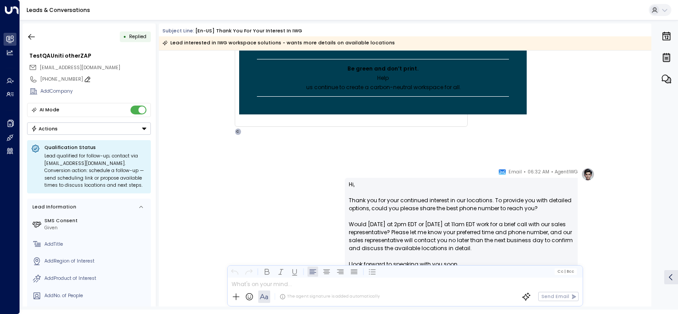
click at [84, 80] on icon at bounding box center [87, 79] width 7 height 7
drag, startPoint x: 78, startPoint y: 80, endPoint x: 25, endPoint y: 80, distance: 53.3
click at [25, 80] on div "**********" at bounding box center [89, 165] width 133 height 283
click at [127, 96] on icon at bounding box center [129, 93] width 7 height 7
click at [32, 38] on icon "button" at bounding box center [31, 36] width 9 height 9
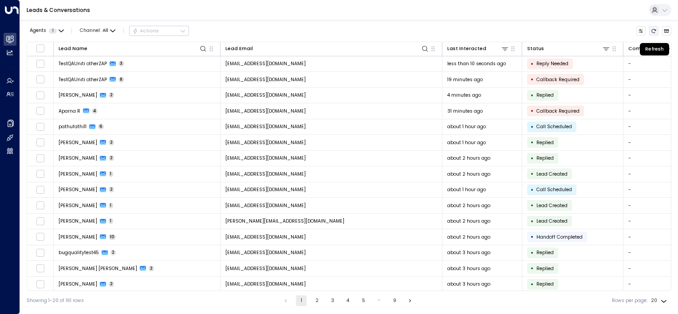
click at [654, 30] on icon "Refresh" at bounding box center [653, 30] width 5 height 5
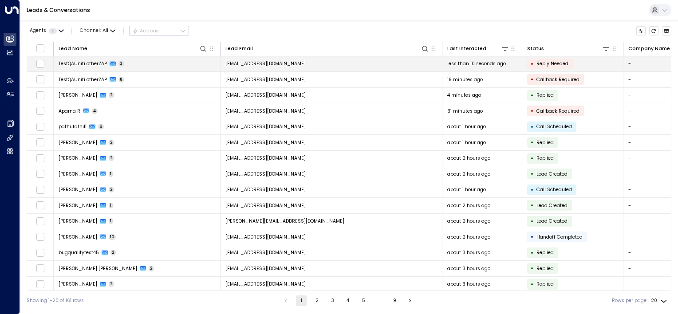
click at [362, 64] on td "[EMAIL_ADDRESS][DOMAIN_NAME]" at bounding box center [332, 64] width 222 height 16
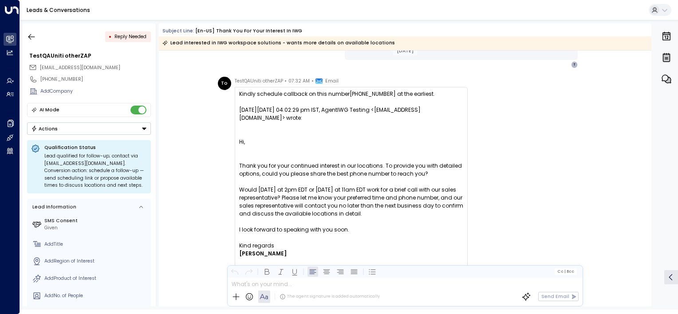
scroll to position [699, 0]
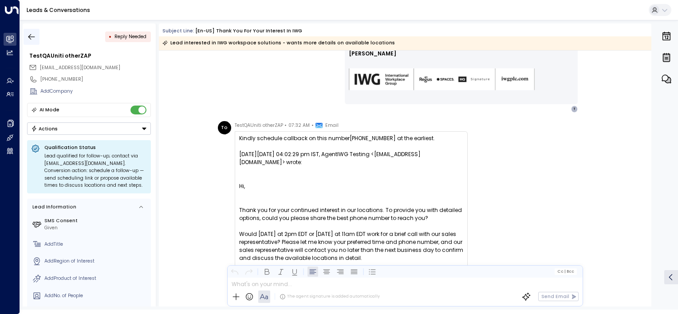
click at [32, 37] on icon "button" at bounding box center [31, 36] width 9 height 9
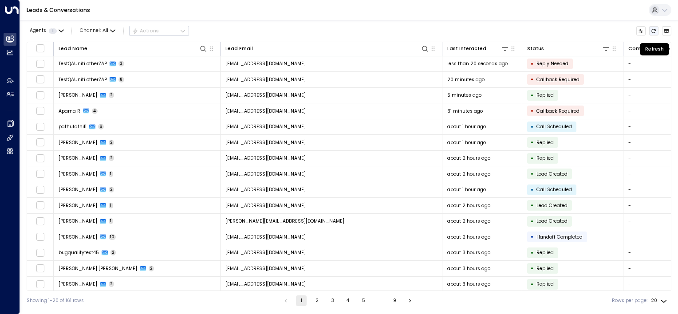
click at [653, 31] on icon "Refresh" at bounding box center [653, 30] width 5 height 5
click at [654, 30] on icon "Refresh" at bounding box center [653, 30] width 5 height 5
click at [653, 33] on icon "Refresh" at bounding box center [653, 30] width 5 height 5
click at [654, 30] on icon "Refresh" at bounding box center [653, 30] width 5 height 5
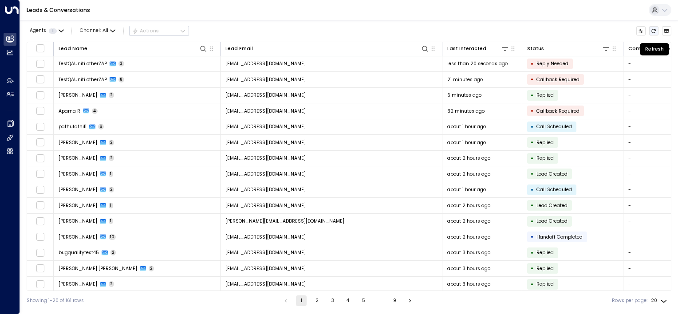
click at [654, 30] on icon "Refresh" at bounding box center [653, 30] width 5 height 5
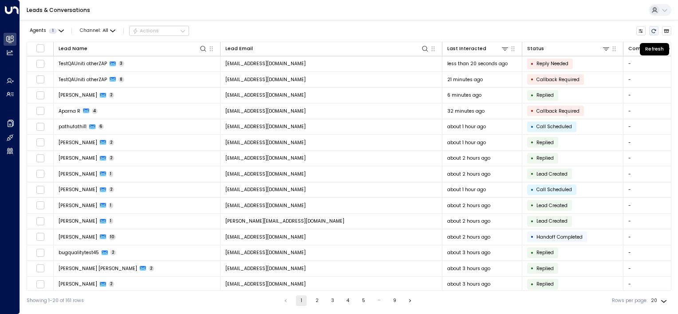
click at [654, 30] on icon "Refresh" at bounding box center [653, 30] width 5 height 5
click at [650, 30] on button "Refresh" at bounding box center [654, 31] width 10 height 10
click at [655, 30] on icon "Refresh" at bounding box center [653, 30] width 5 height 5
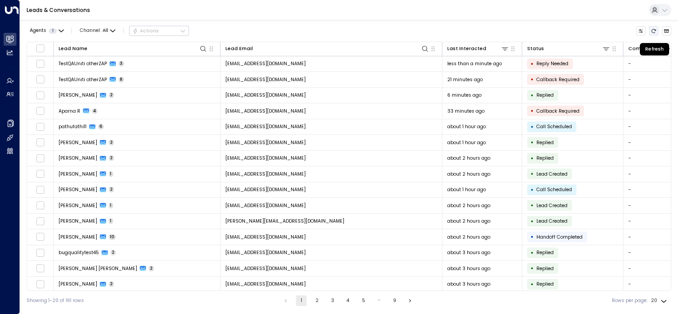
click at [655, 30] on icon "Refresh" at bounding box center [653, 30] width 5 height 5
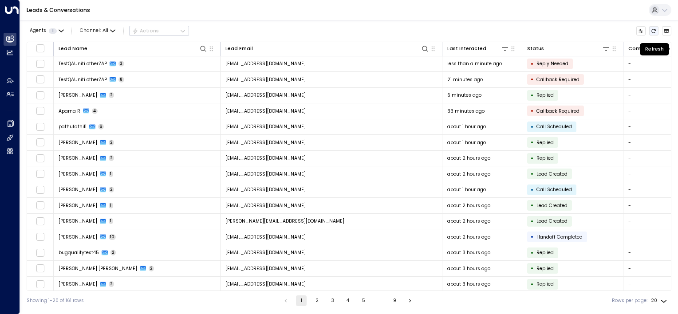
click at [655, 30] on icon "Refresh" at bounding box center [653, 30] width 5 height 5
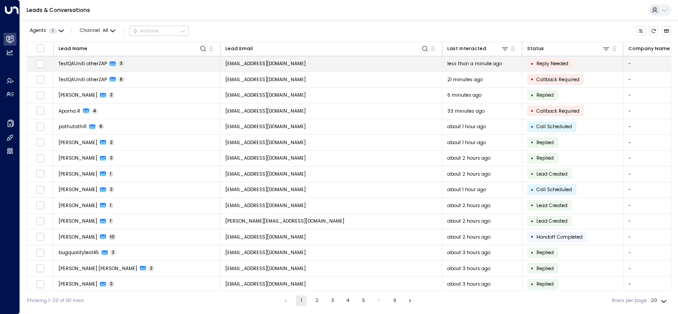
click at [311, 64] on td "[EMAIL_ADDRESS][DOMAIN_NAME]" at bounding box center [332, 64] width 222 height 16
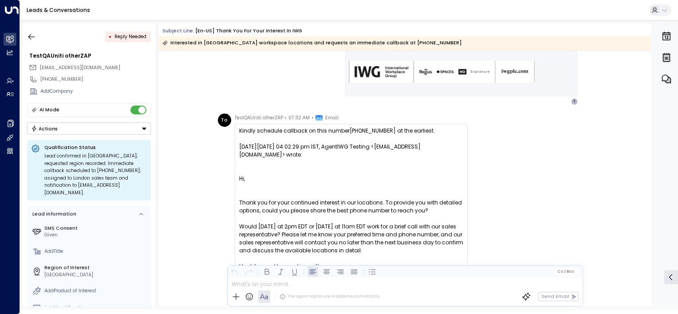
scroll to position [743, 0]
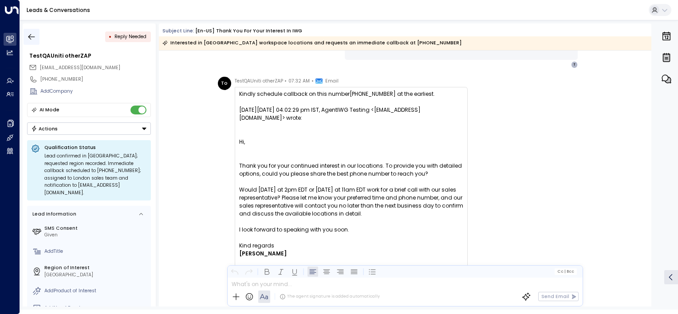
click at [29, 33] on icon "button" at bounding box center [31, 36] width 9 height 9
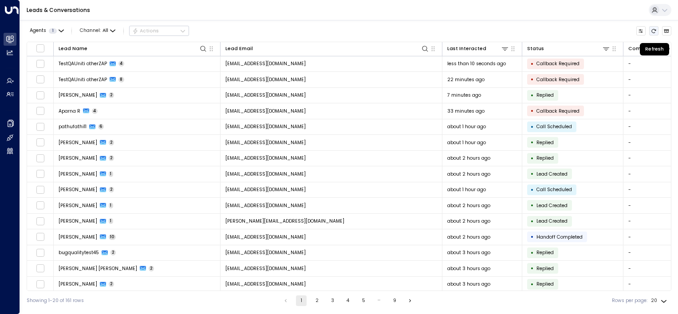
click at [654, 31] on icon "Refresh" at bounding box center [653, 30] width 5 height 5
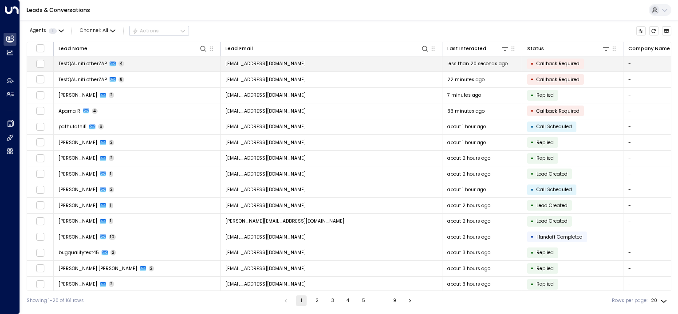
click at [398, 67] on td "[EMAIL_ADDRESS][DOMAIN_NAME]" at bounding box center [332, 64] width 222 height 16
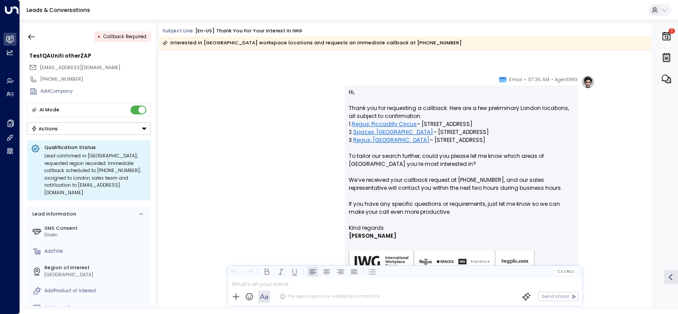
scroll to position [1050, 0]
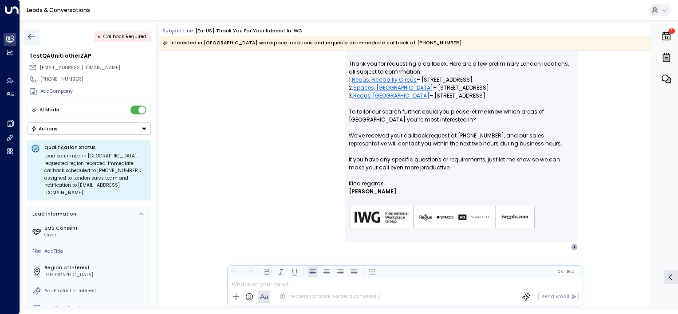
click at [27, 35] on button "button" at bounding box center [32, 37] width 16 height 16
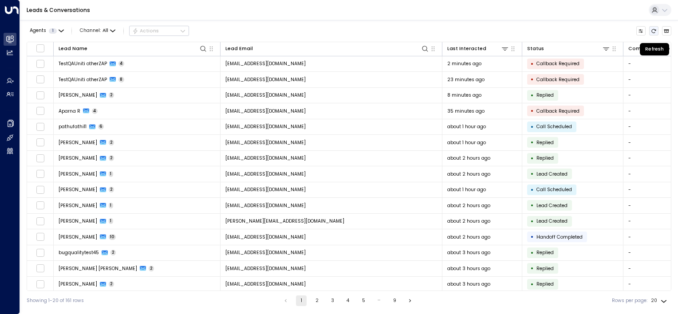
click at [656, 33] on icon "Refresh" at bounding box center [653, 30] width 5 height 5
click at [653, 30] on icon "Refresh" at bounding box center [653, 30] width 5 height 5
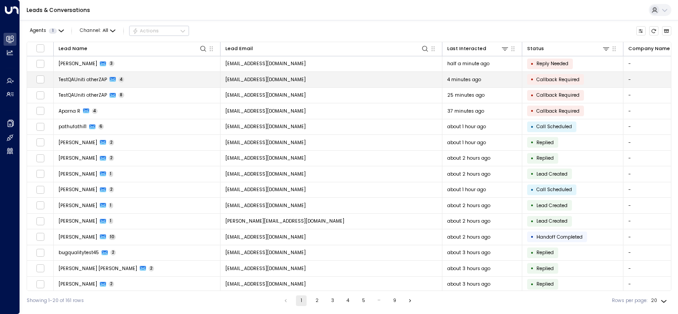
click at [334, 76] on td "[EMAIL_ADDRESS][DOMAIN_NAME]" at bounding box center [332, 80] width 222 height 16
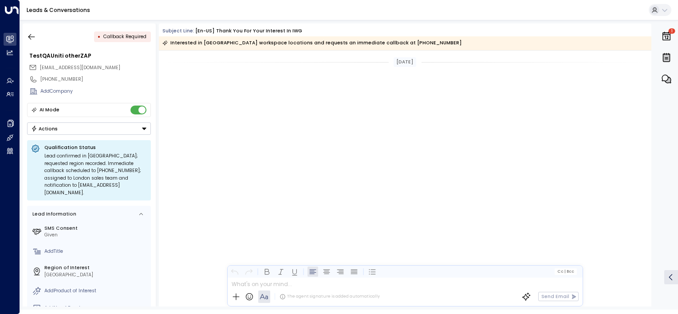
scroll to position [919, 0]
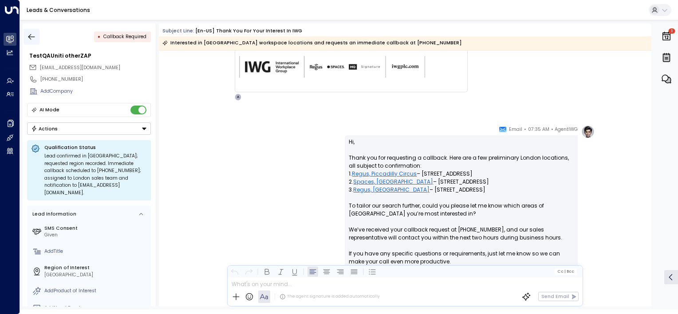
click at [27, 35] on button "button" at bounding box center [32, 37] width 16 height 16
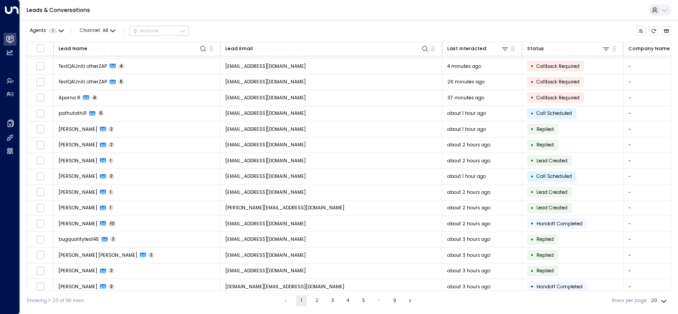
scroll to position [15, 0]
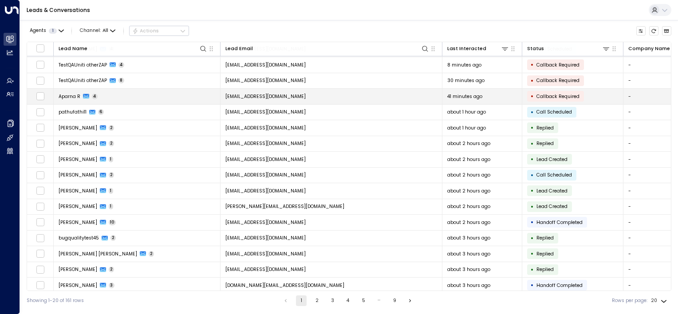
click at [370, 99] on td "[EMAIL_ADDRESS][DOMAIN_NAME]" at bounding box center [332, 97] width 222 height 16
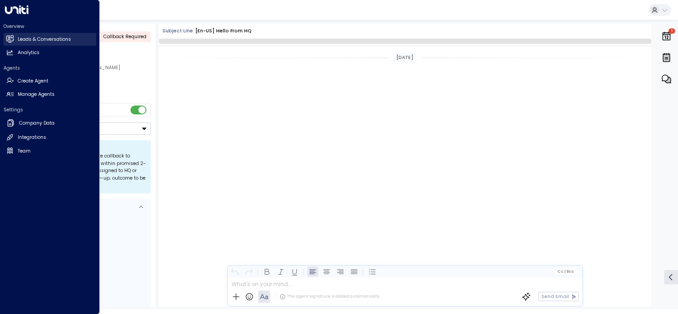
scroll to position [898, 0]
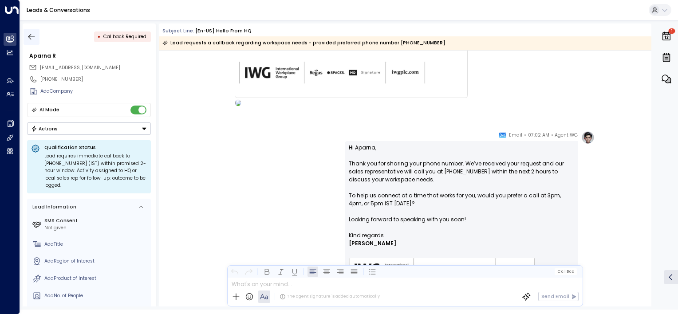
click at [33, 35] on icon "button" at bounding box center [31, 36] width 9 height 9
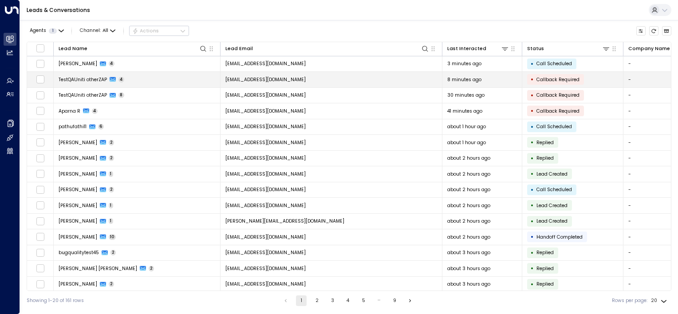
click at [359, 80] on td "[EMAIL_ADDRESS][DOMAIN_NAME]" at bounding box center [332, 80] width 222 height 16
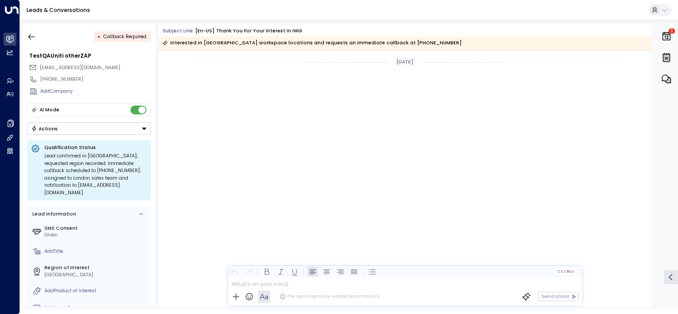
scroll to position [919, 0]
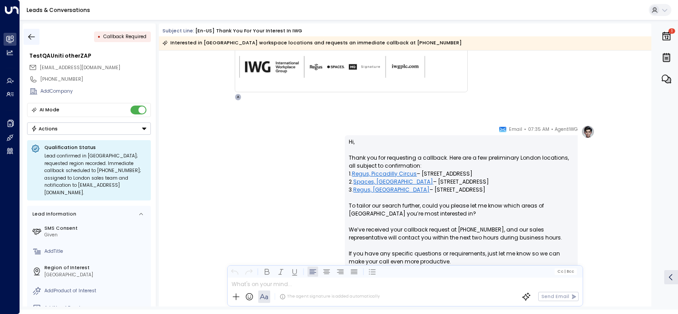
click at [36, 39] on icon "button" at bounding box center [31, 36] width 9 height 9
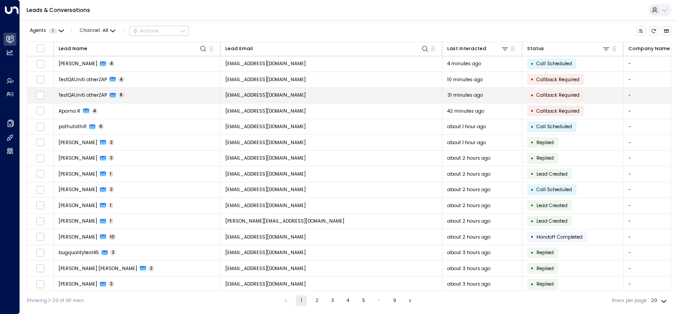
click at [327, 94] on td "[EMAIL_ADDRESS][DOMAIN_NAME]" at bounding box center [332, 96] width 222 height 16
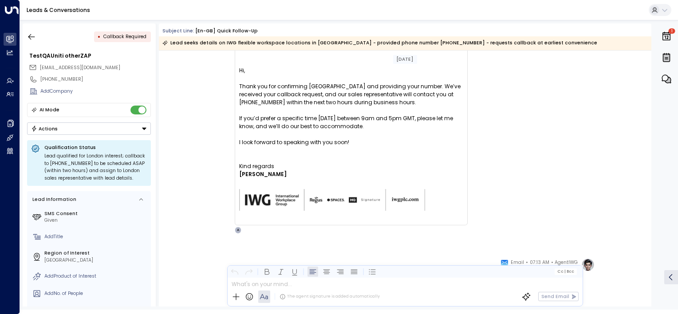
scroll to position [1860, 0]
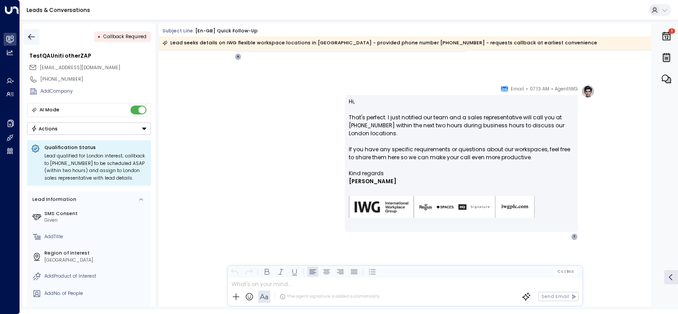
click at [32, 36] on icon "button" at bounding box center [31, 37] width 7 height 6
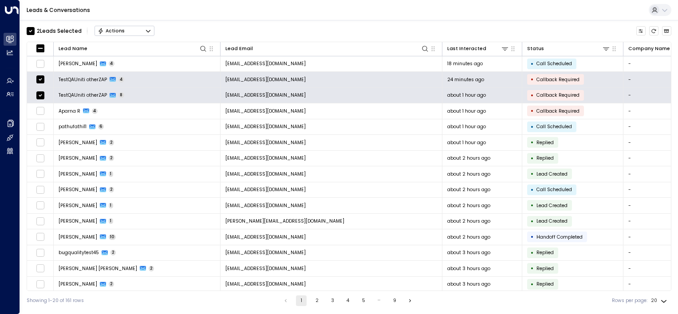
click at [140, 29] on button "Actions" at bounding box center [125, 31] width 60 height 11
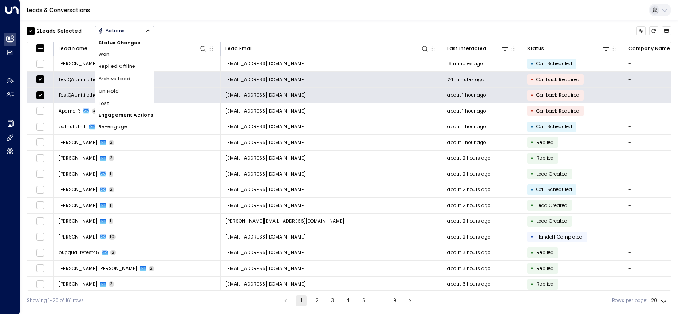
click at [125, 77] on span "Archive Lead" at bounding box center [115, 78] width 32 height 7
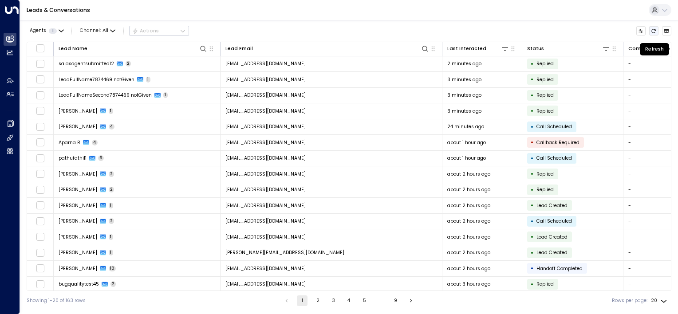
click at [653, 32] on icon "Refresh" at bounding box center [653, 30] width 5 height 5
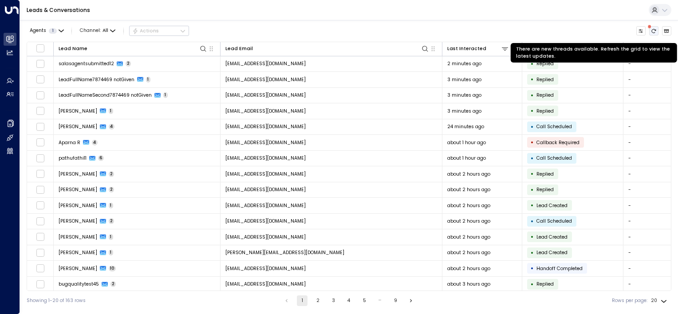
click at [654, 30] on icon "There are new threads available. Refresh the grid to view the latest updates." at bounding box center [653, 30] width 5 height 5
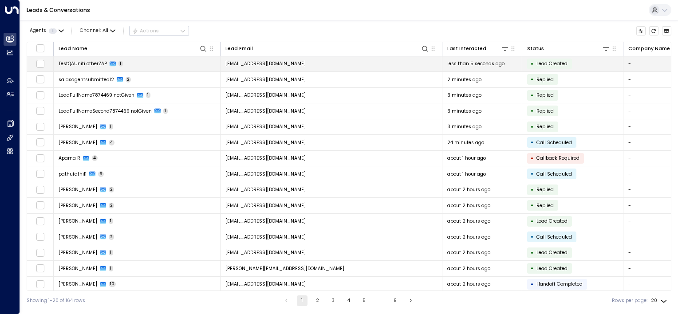
click at [656, 71] on tbody "TestQAUniti otherZAP 1 [EMAIL_ADDRESS][DOMAIN_NAME] less than 5 seconds ago • L…" at bounding box center [645, 213] width 1236 height 315
click at [348, 64] on td "[EMAIL_ADDRESS][DOMAIN_NAME]" at bounding box center [332, 64] width 222 height 16
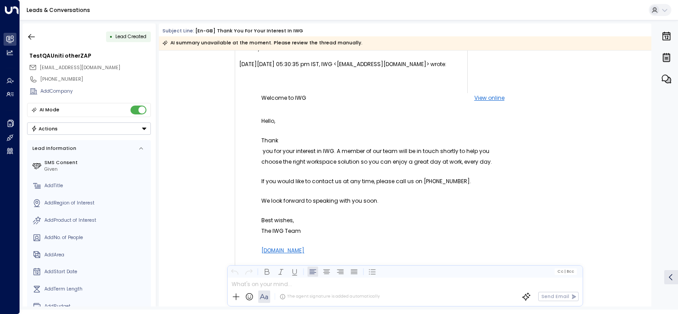
scroll to position [7, 0]
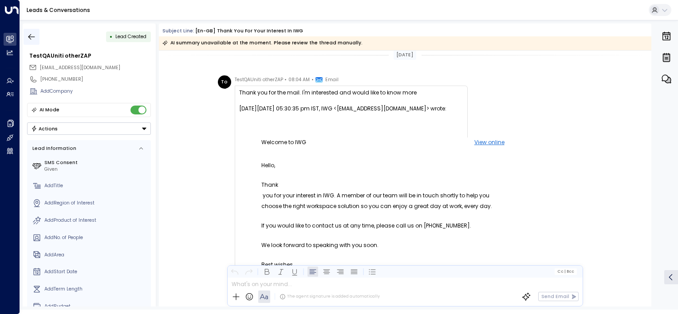
click at [28, 39] on icon "button" at bounding box center [31, 36] width 9 height 9
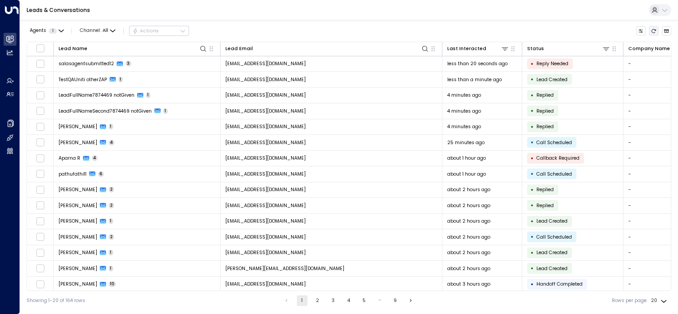
click at [652, 32] on icon "Refresh" at bounding box center [653, 30] width 5 height 5
click at [654, 31] on icon "Refresh" at bounding box center [653, 30] width 5 height 5
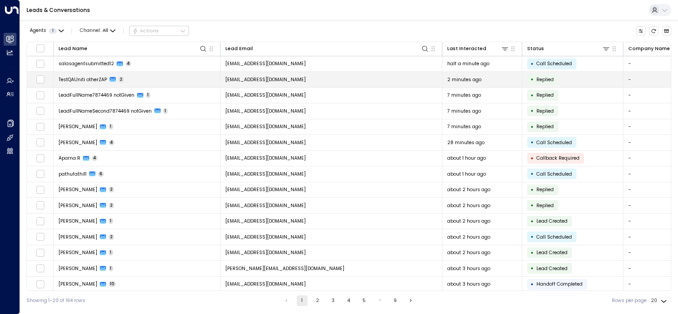
click at [337, 79] on td "[EMAIL_ADDRESS][DOMAIN_NAME]" at bounding box center [332, 80] width 222 height 16
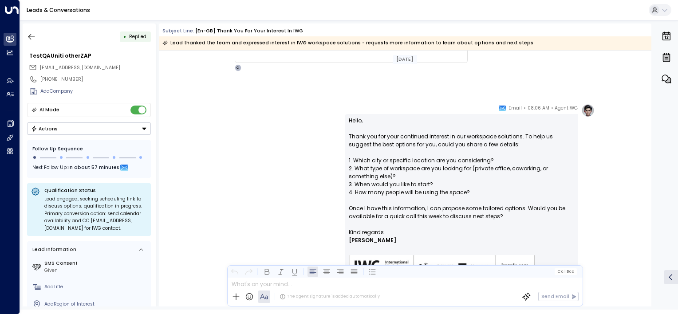
scroll to position [533, 0]
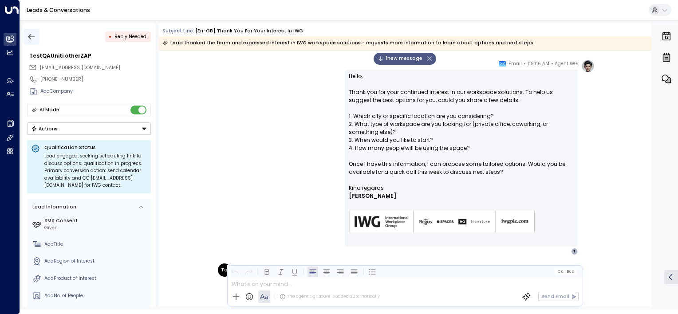
click at [32, 37] on icon "button" at bounding box center [31, 36] width 9 height 9
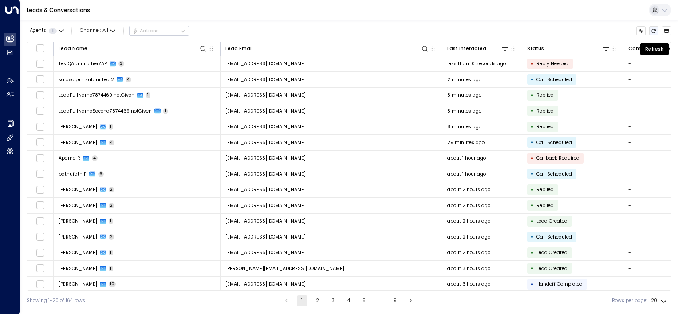
click at [655, 31] on icon "Refresh" at bounding box center [653, 30] width 5 height 5
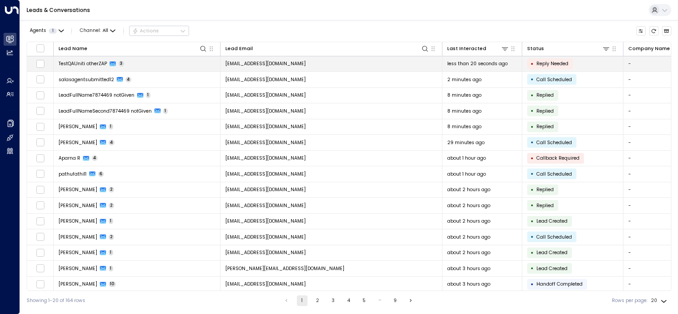
click at [391, 64] on td "[EMAIL_ADDRESS][DOMAIN_NAME]" at bounding box center [332, 64] width 222 height 16
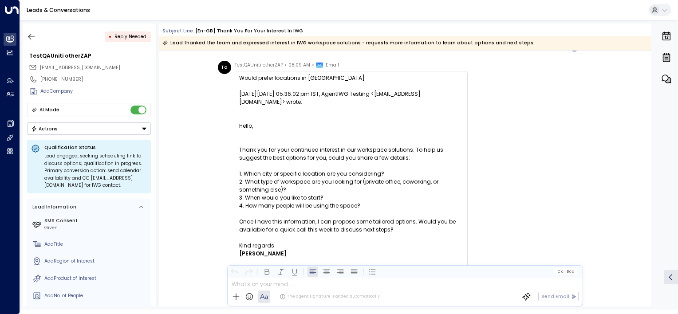
scroll to position [824, 0]
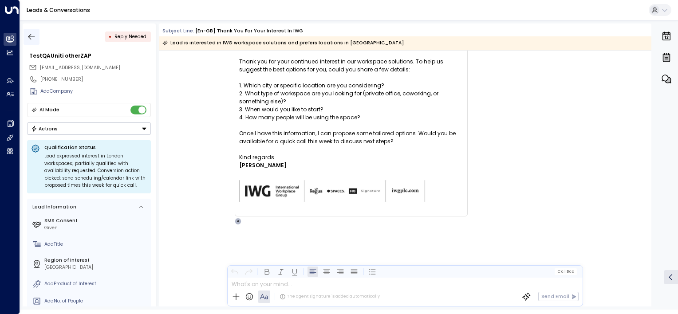
click at [36, 36] on button "button" at bounding box center [32, 37] width 16 height 16
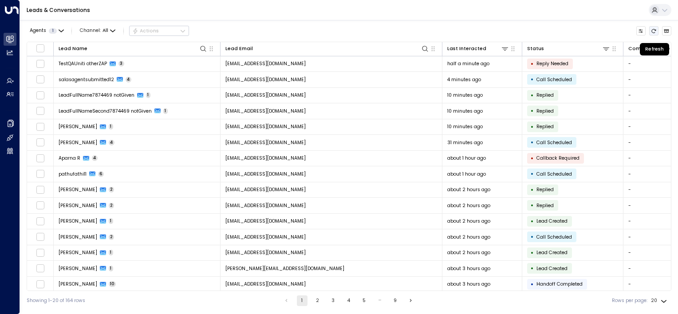
click at [653, 30] on icon "Refresh" at bounding box center [653, 30] width 5 height 5
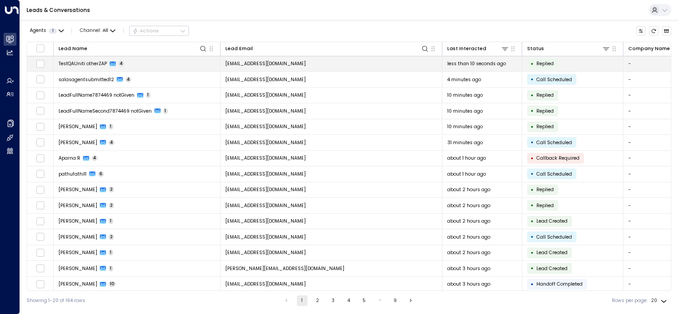
click at [328, 63] on td "[EMAIL_ADDRESS][DOMAIN_NAME]" at bounding box center [332, 64] width 222 height 16
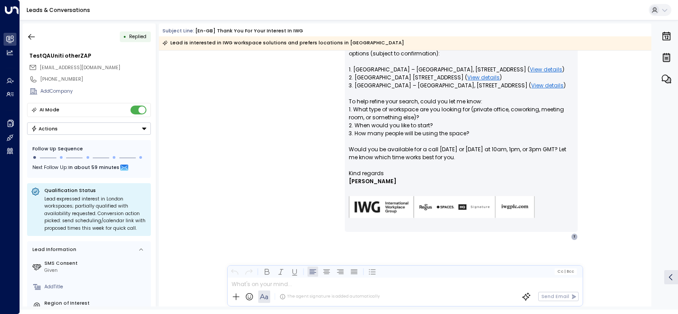
scroll to position [1016, 0]
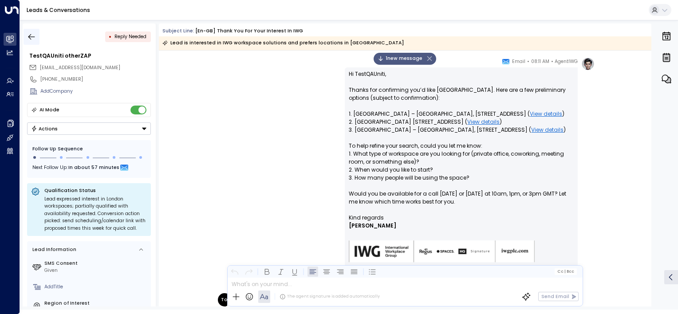
click at [32, 35] on icon "button" at bounding box center [31, 36] width 9 height 9
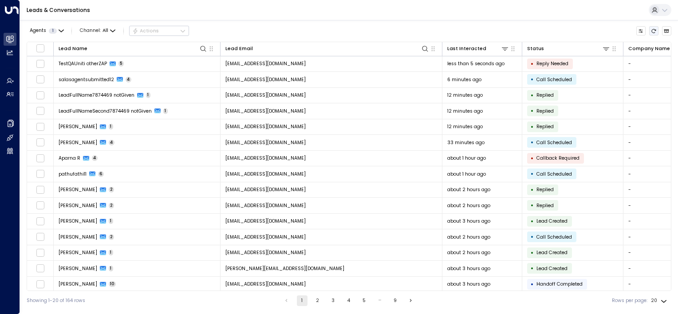
click at [655, 31] on icon "Refresh" at bounding box center [653, 30] width 5 height 5
click at [653, 32] on icon "Refresh" at bounding box center [653, 30] width 5 height 5
click at [652, 30] on icon "Refresh" at bounding box center [654, 31] width 4 height 4
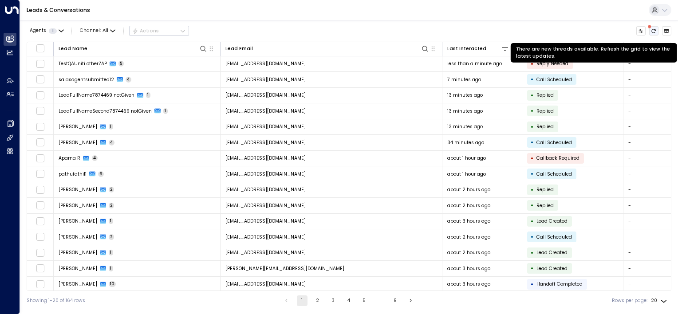
click at [653, 29] on icon "There are new threads available. Refresh the grid to view the latest updates." at bounding box center [654, 31] width 4 height 4
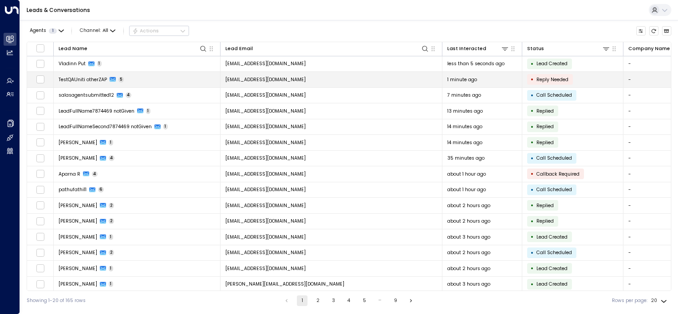
click at [377, 77] on td "[EMAIL_ADDRESS][DOMAIN_NAME]" at bounding box center [332, 80] width 222 height 16
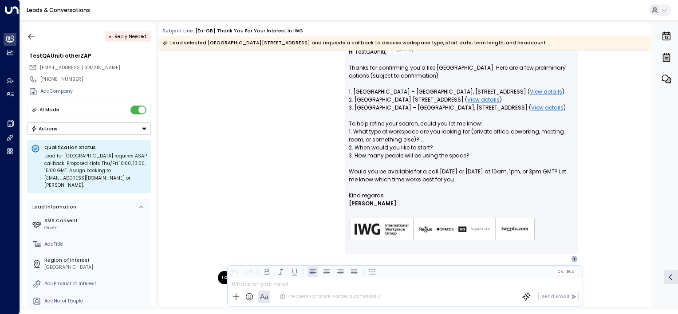
scroll to position [957, 0]
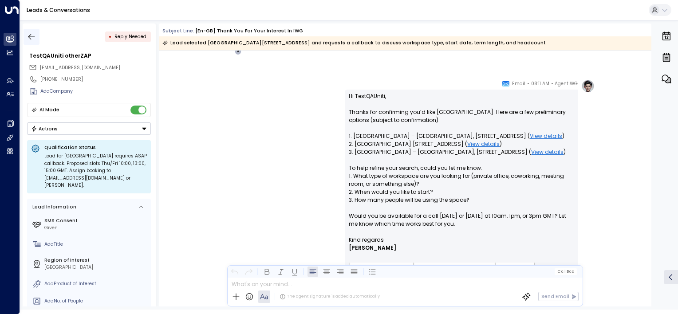
click at [33, 34] on icon "button" at bounding box center [31, 36] width 9 height 9
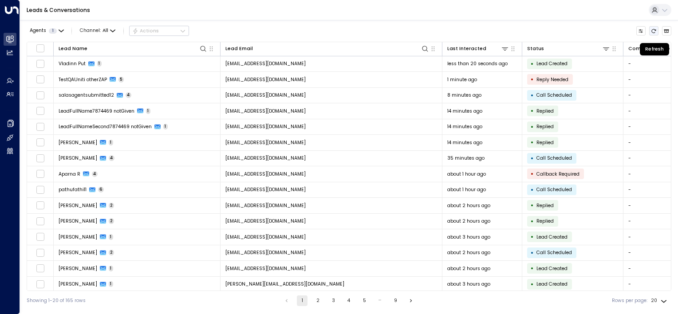
click at [655, 29] on icon "Refresh" at bounding box center [654, 31] width 4 height 4
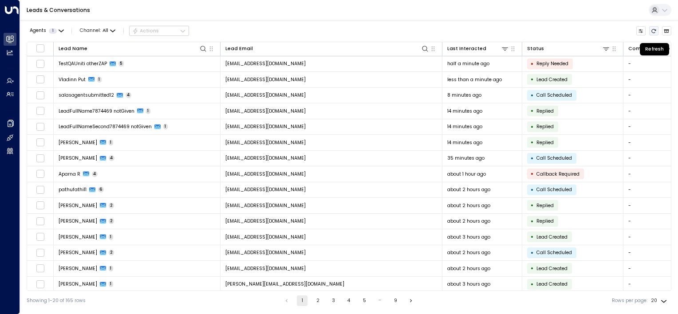
click at [655, 29] on icon "Refresh" at bounding box center [654, 31] width 4 height 4
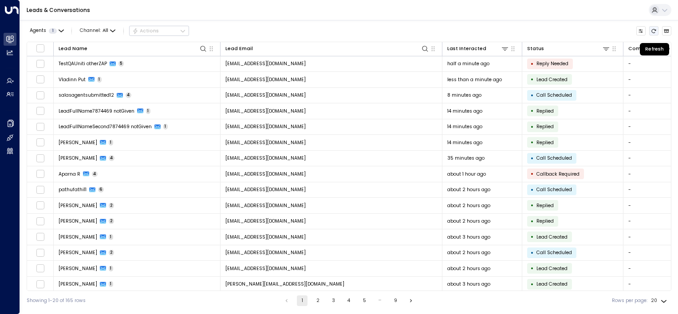
click at [655, 29] on icon "Refresh" at bounding box center [654, 31] width 4 height 4
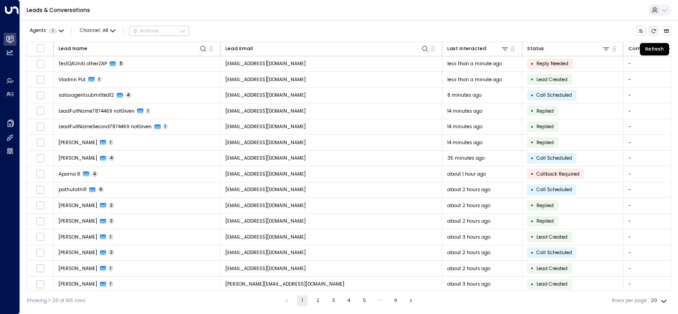
click at [655, 29] on icon "Refresh" at bounding box center [654, 31] width 4 height 4
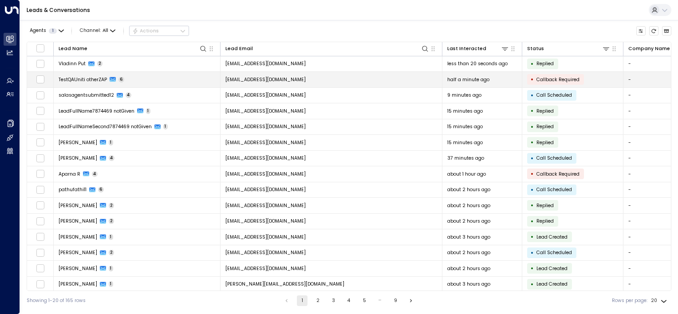
click at [355, 79] on td "[EMAIL_ADDRESS][DOMAIN_NAME]" at bounding box center [332, 80] width 222 height 16
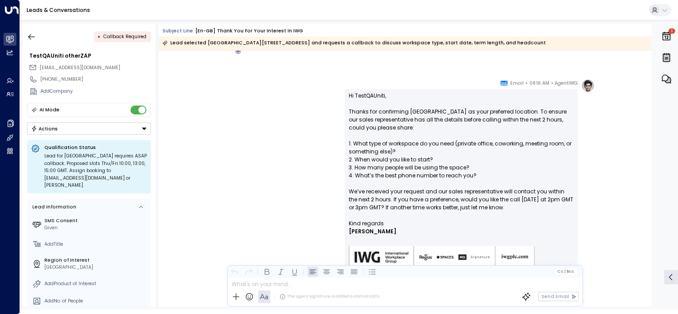
scroll to position [1571, 0]
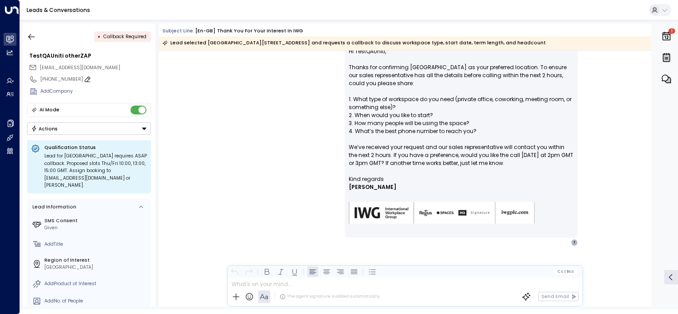
click at [84, 79] on icon at bounding box center [87, 79] width 7 height 7
drag, startPoint x: 81, startPoint y: 79, endPoint x: 21, endPoint y: 79, distance: 59.5
click at [21, 79] on div "**********" at bounding box center [349, 165] width 658 height 290
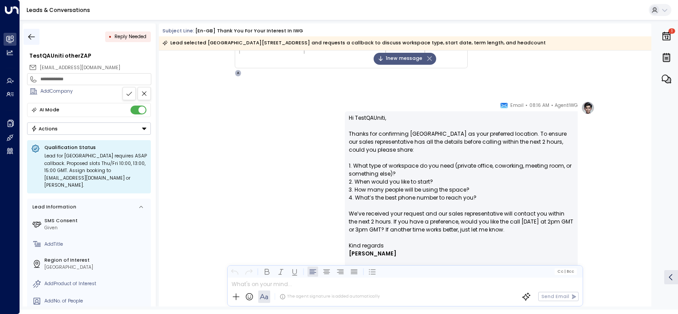
click at [33, 39] on icon "button" at bounding box center [31, 36] width 9 height 9
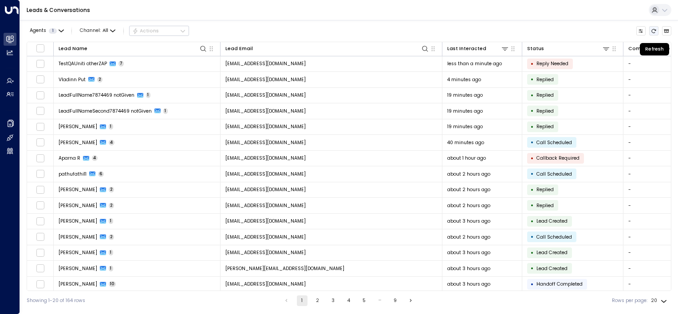
click at [653, 29] on icon "Refresh" at bounding box center [654, 31] width 4 height 4
click at [653, 30] on icon "Refresh" at bounding box center [653, 30] width 5 height 5
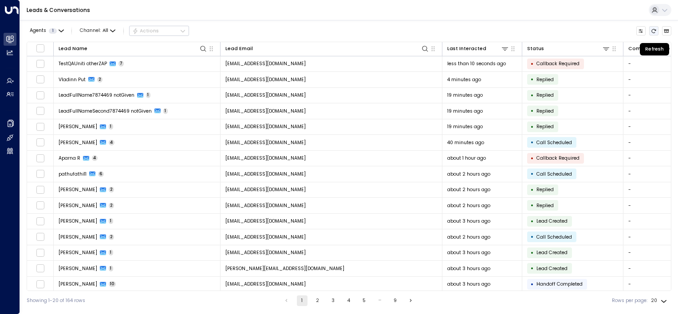
click at [653, 30] on icon "Refresh" at bounding box center [653, 30] width 5 height 5
click at [652, 32] on icon "Refresh" at bounding box center [654, 31] width 4 height 4
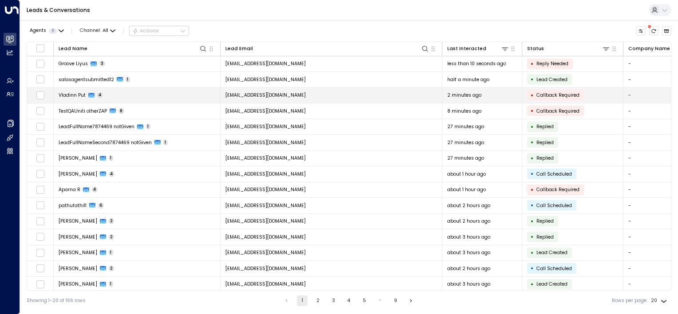
click at [344, 95] on td "[EMAIL_ADDRESS][DOMAIN_NAME]" at bounding box center [332, 96] width 222 height 16
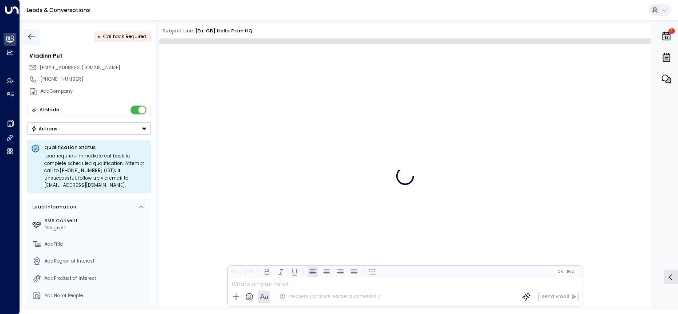
click at [35, 35] on icon "button" at bounding box center [31, 36] width 9 height 9
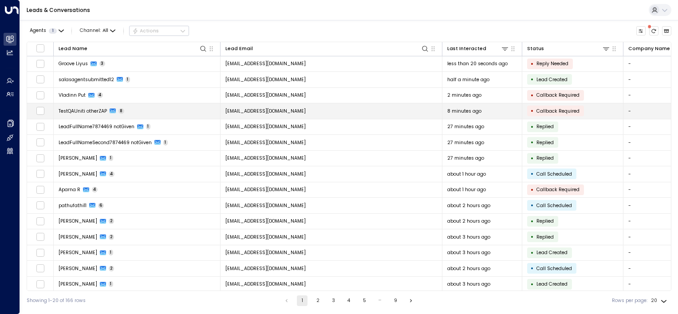
click at [331, 109] on td "[EMAIL_ADDRESS][DOMAIN_NAME]" at bounding box center [332, 111] width 222 height 16
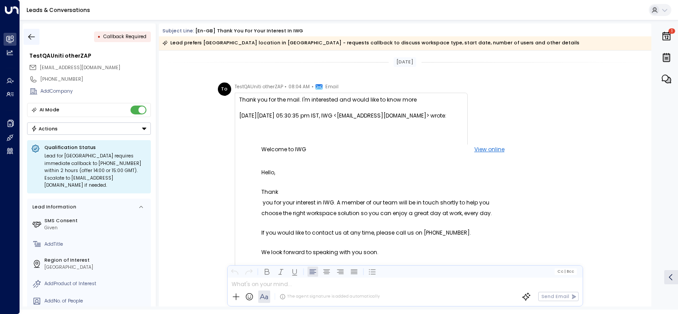
click at [33, 37] on icon "button" at bounding box center [31, 36] width 9 height 9
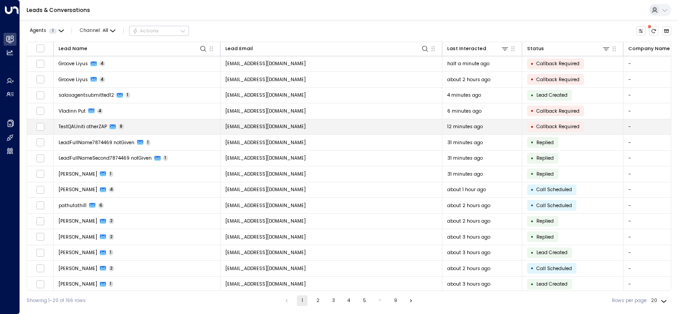
click at [348, 126] on td "[EMAIL_ADDRESS][DOMAIN_NAME]" at bounding box center [332, 127] width 222 height 16
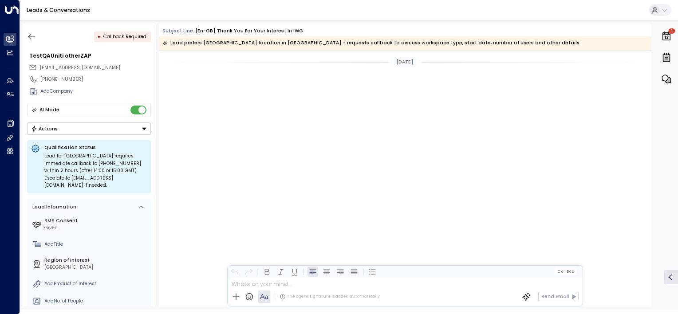
scroll to position [1829, 0]
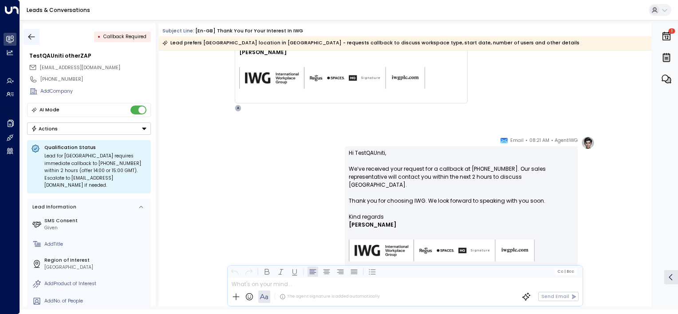
click at [27, 36] on icon "button" at bounding box center [31, 36] width 9 height 9
